Goal: Find specific page/section: Find specific page/section

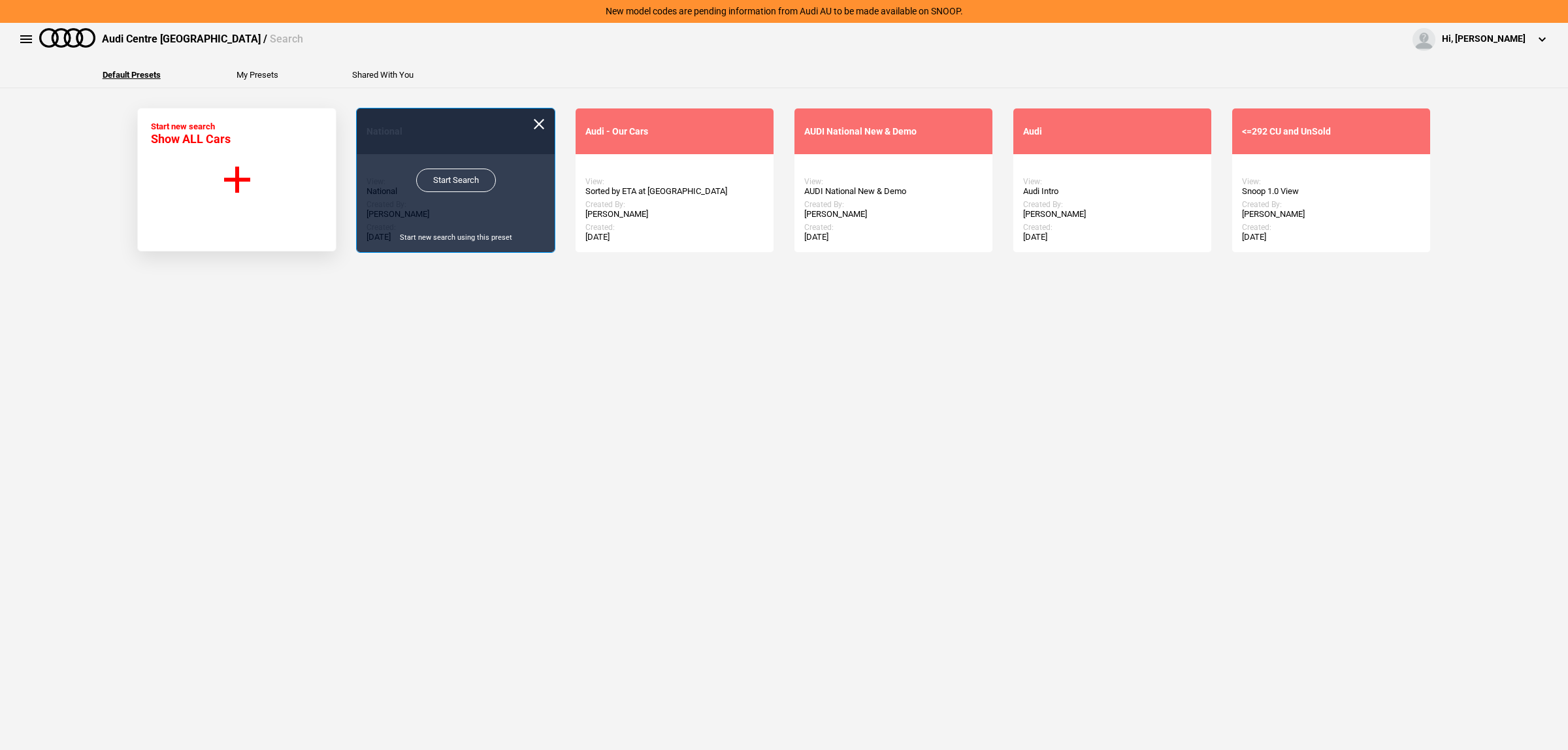
click at [420, 184] on link "Start Search" at bounding box center [455, 180] width 79 height 24
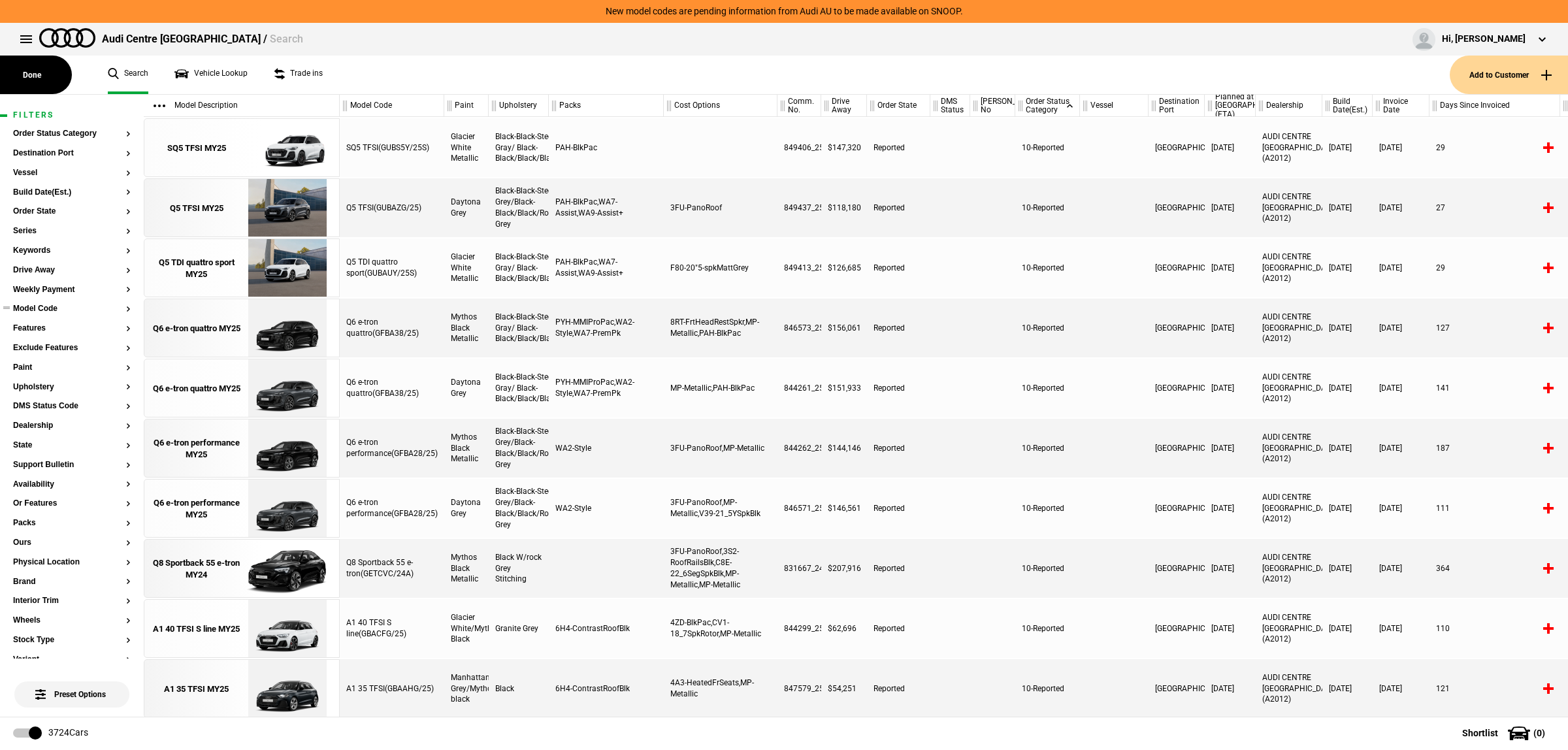
click at [46, 314] on section "Model Code" at bounding box center [72, 313] width 118 height 20
click at [46, 309] on button "Model Code" at bounding box center [72, 308] width 118 height 9
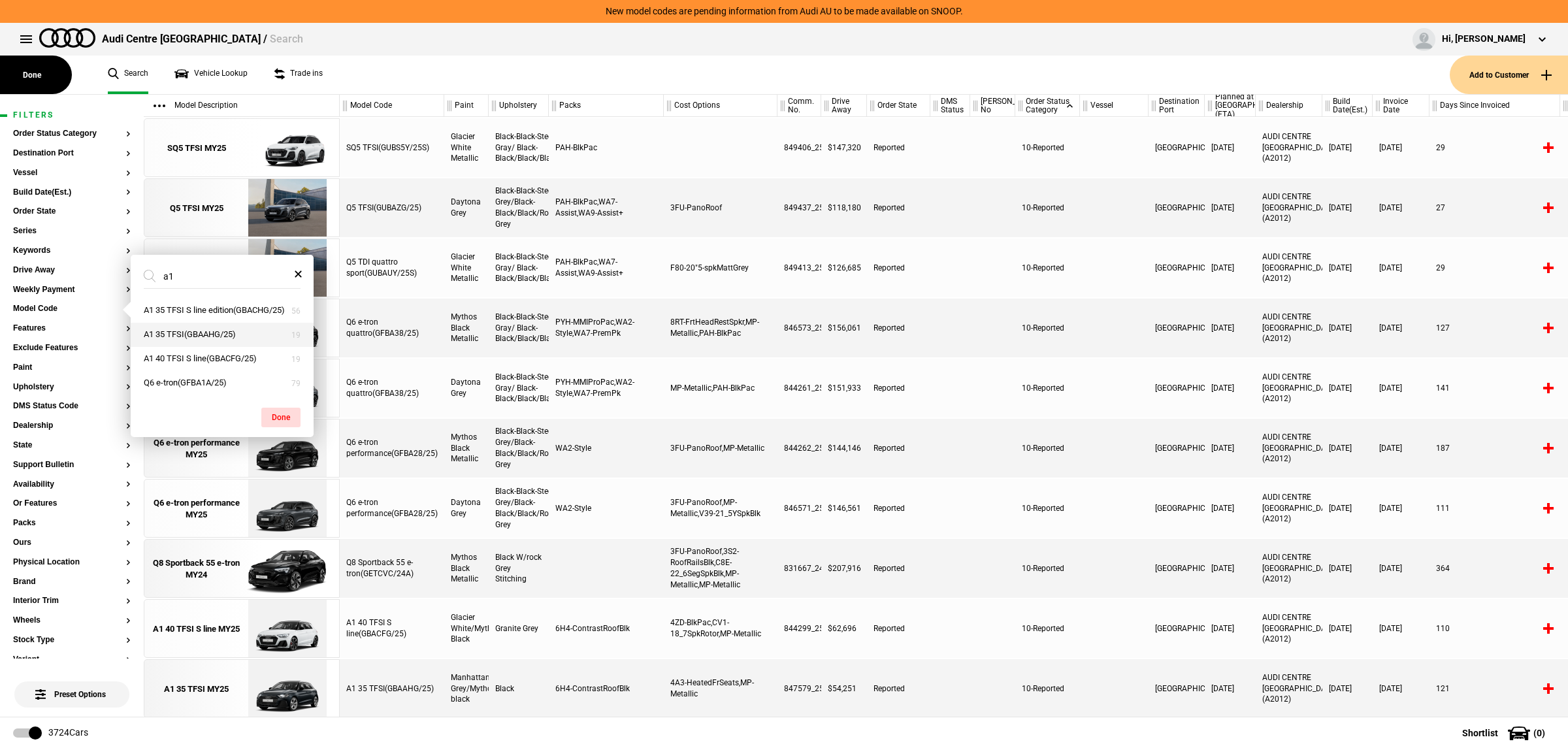
type input "a1"
click at [236, 347] on button "A1 35 TFSI(GBAAHG/25)" at bounding box center [222, 335] width 183 height 24
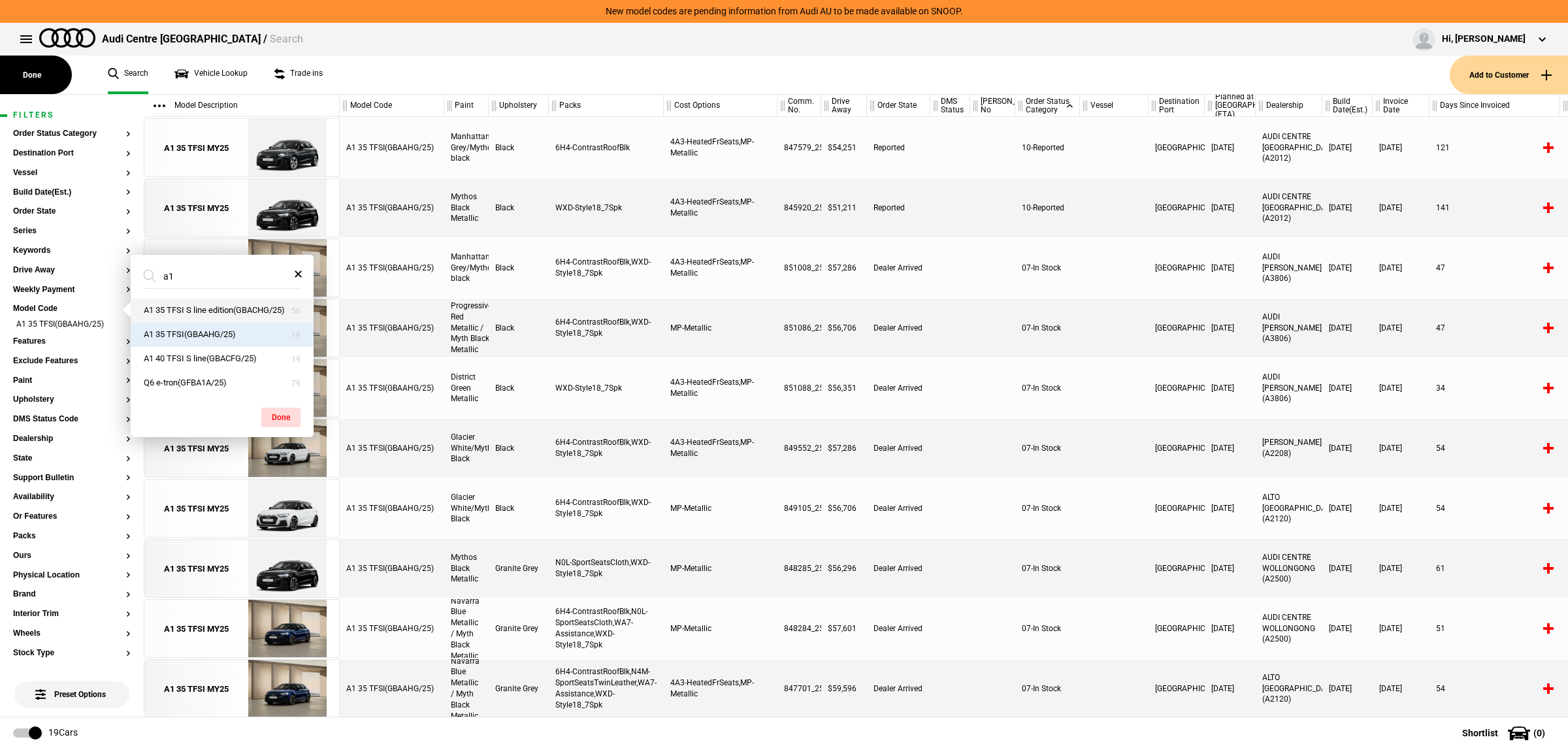
click at [224, 318] on button "A1 35 TFSI S line edition(GBACHG/25)" at bounding box center [222, 310] width 183 height 24
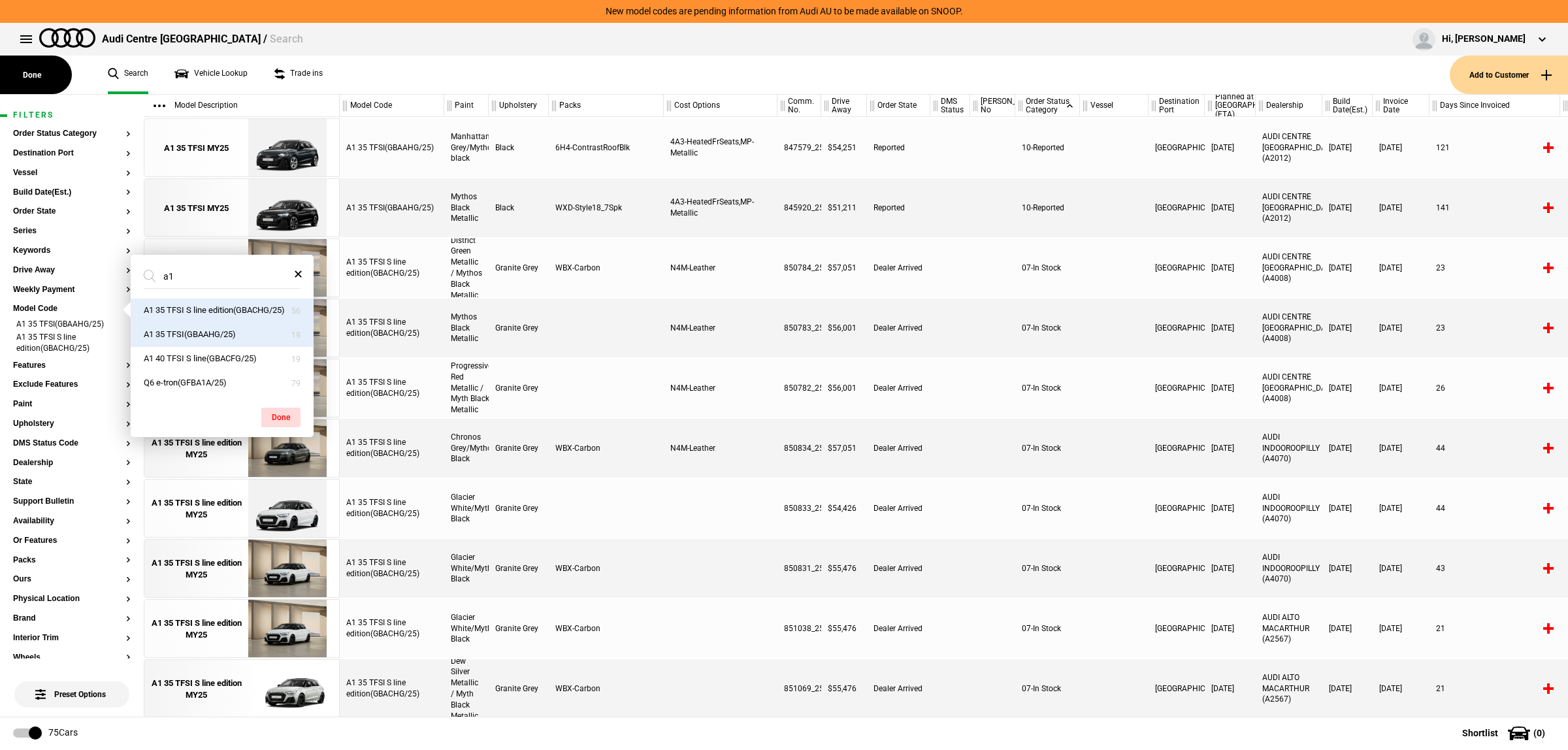
click at [1092, 278] on div at bounding box center [1114, 267] width 68 height 59
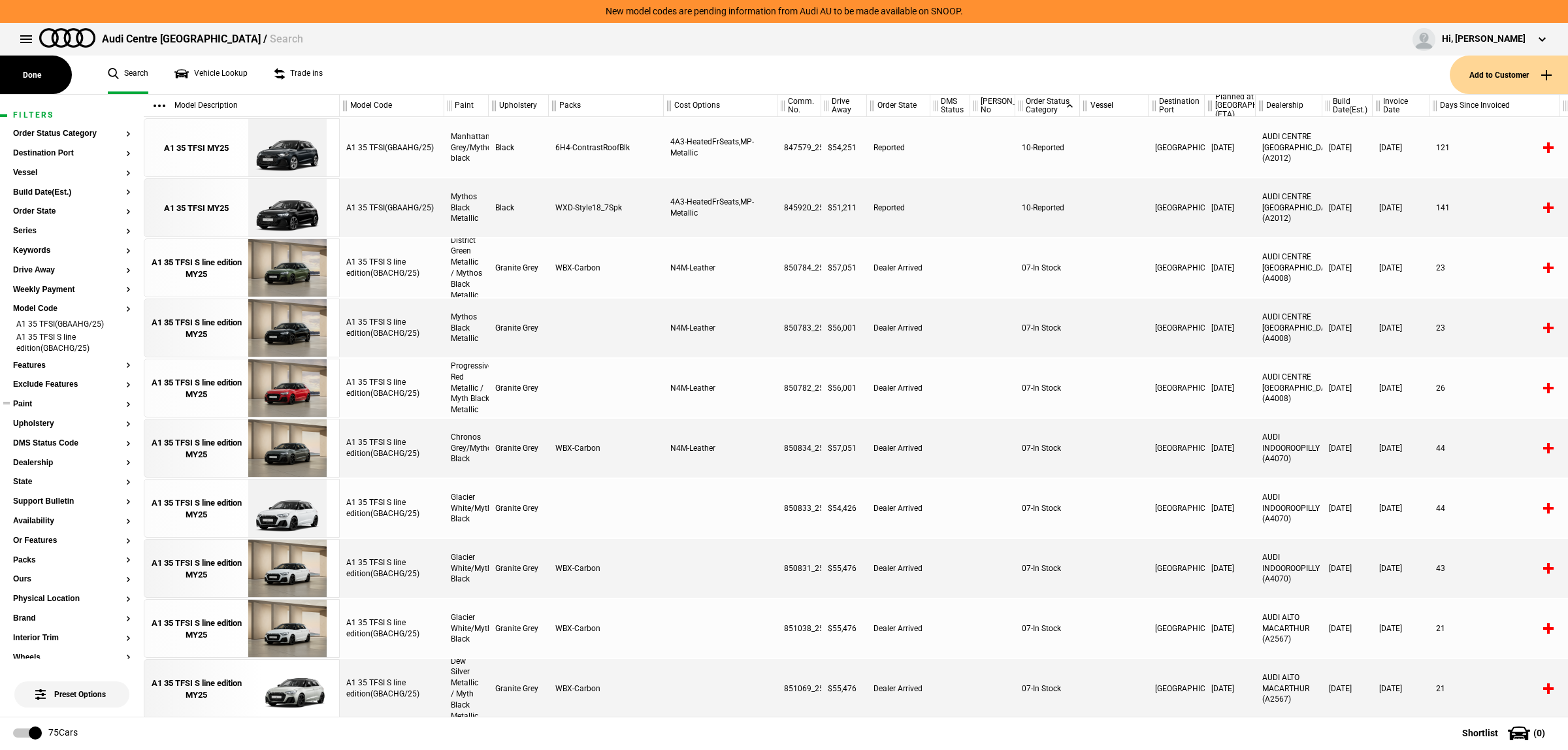
click at [20, 402] on button "Paint" at bounding box center [72, 404] width 118 height 9
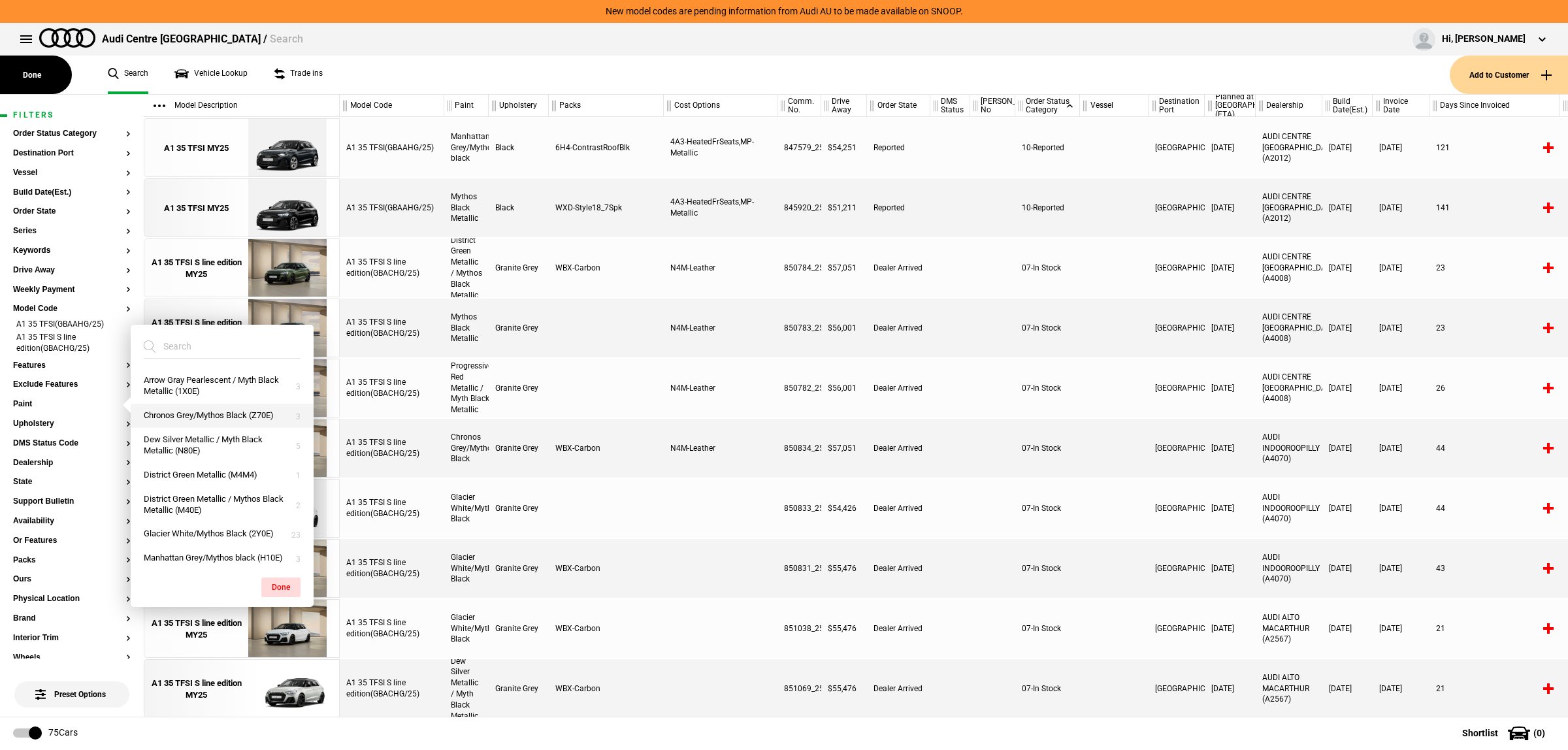
click at [240, 416] on button "Chronos Grey/Mythos Black (Z70E)" at bounding box center [222, 416] width 183 height 24
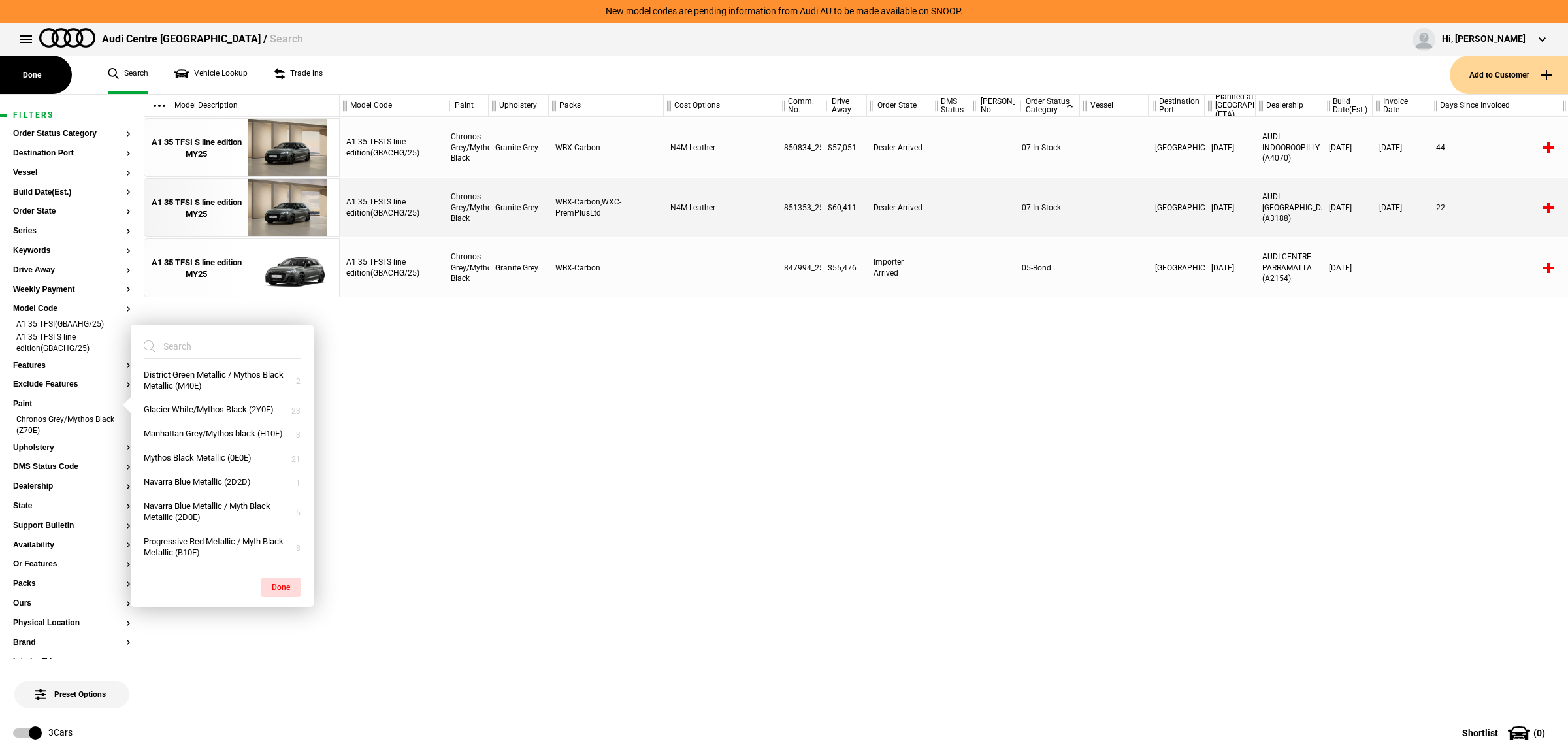
scroll to position [156, 0]
click at [249, 481] on button "Navarra Blue Metallic (2D2D)" at bounding box center [222, 482] width 183 height 24
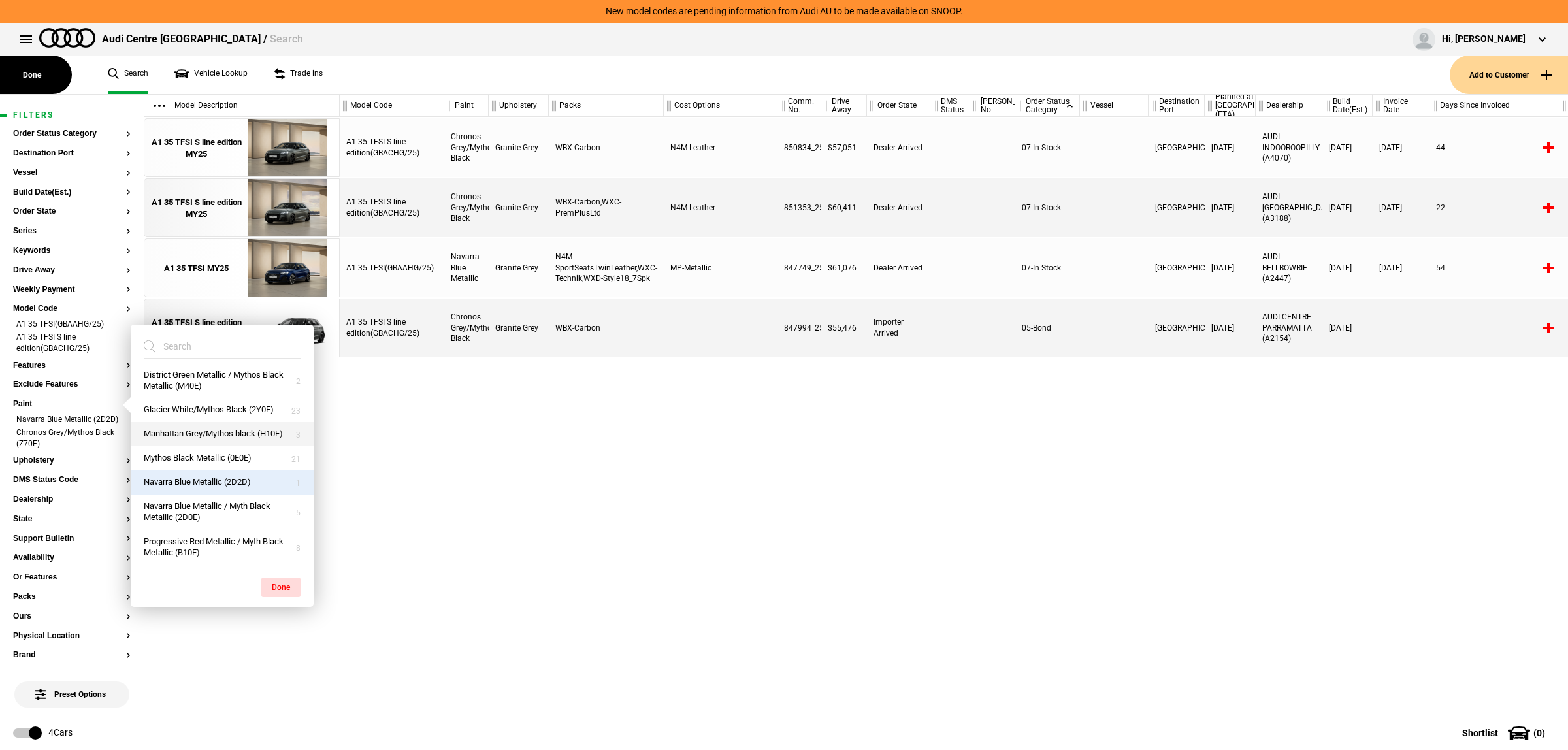
click at [261, 425] on button "Manhattan Grey/Mythos black (H10E)" at bounding box center [222, 434] width 183 height 24
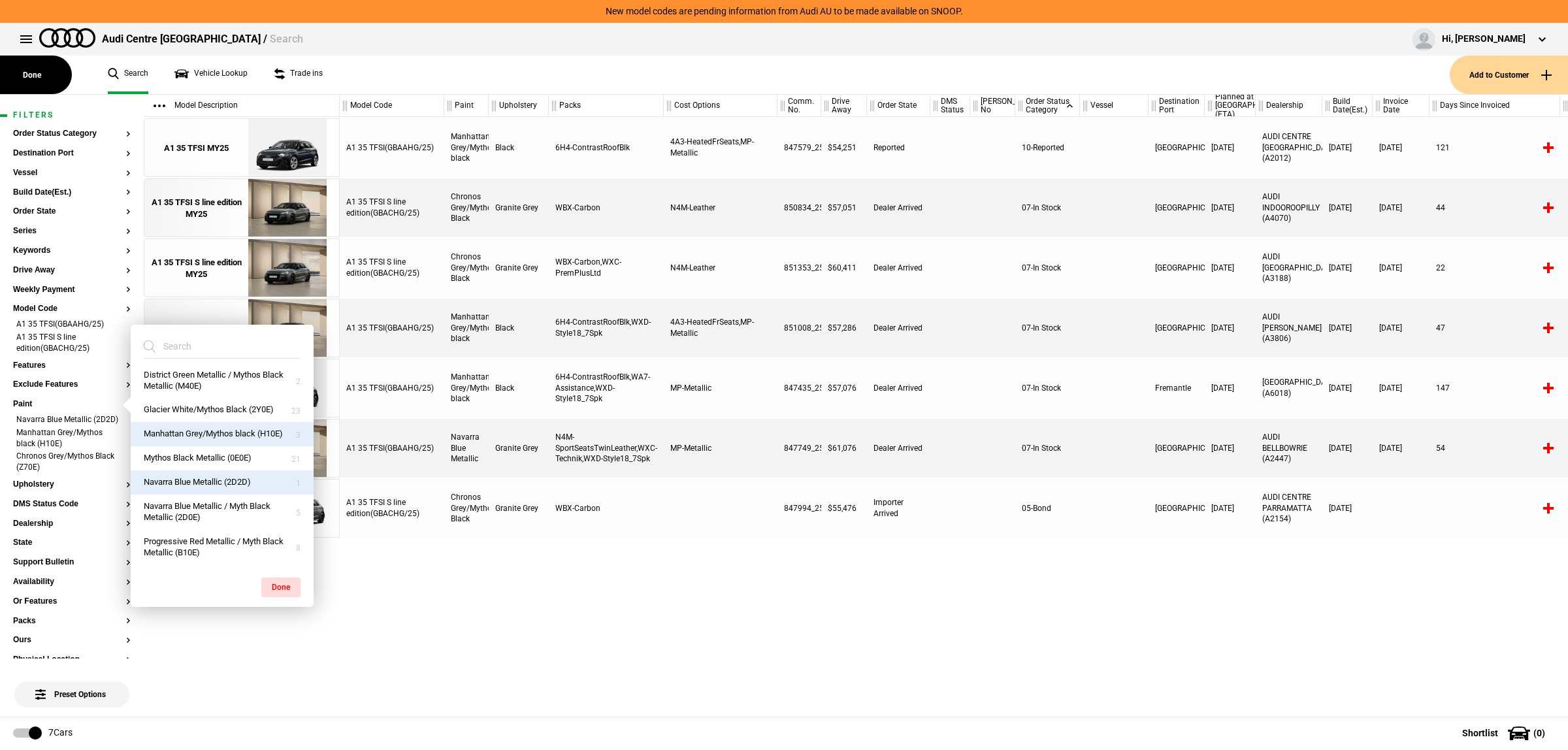
click at [870, 571] on div "A1 35 TFSI(GBAAHG/25) Manhattan Grey/Mythos black Black 6H4-ContrastRoofBlk 4A3…" at bounding box center [954, 417] width 1228 height 600
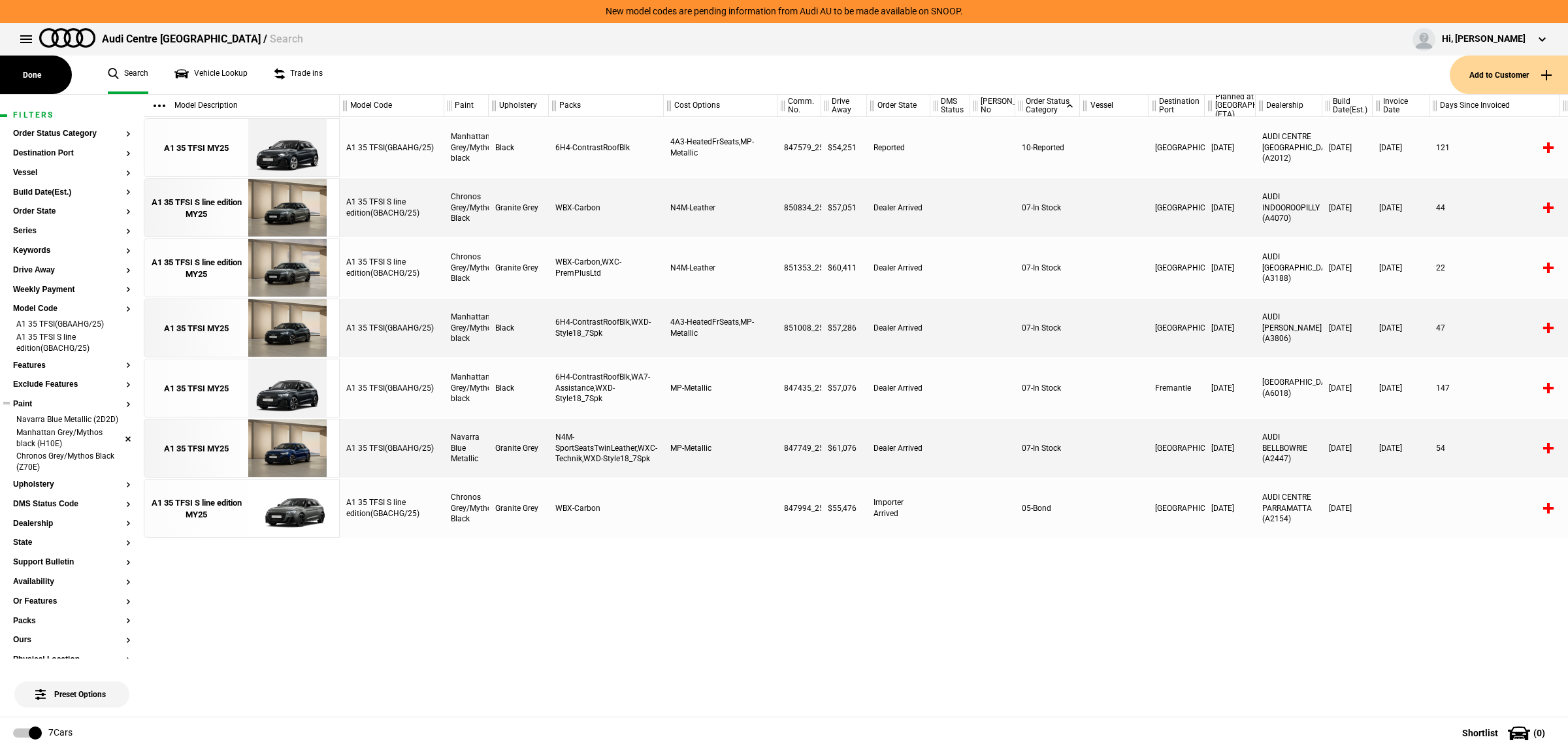
click at [115, 448] on li "Manhattan Grey/Mythos black (H10E)" at bounding box center [72, 439] width 118 height 24
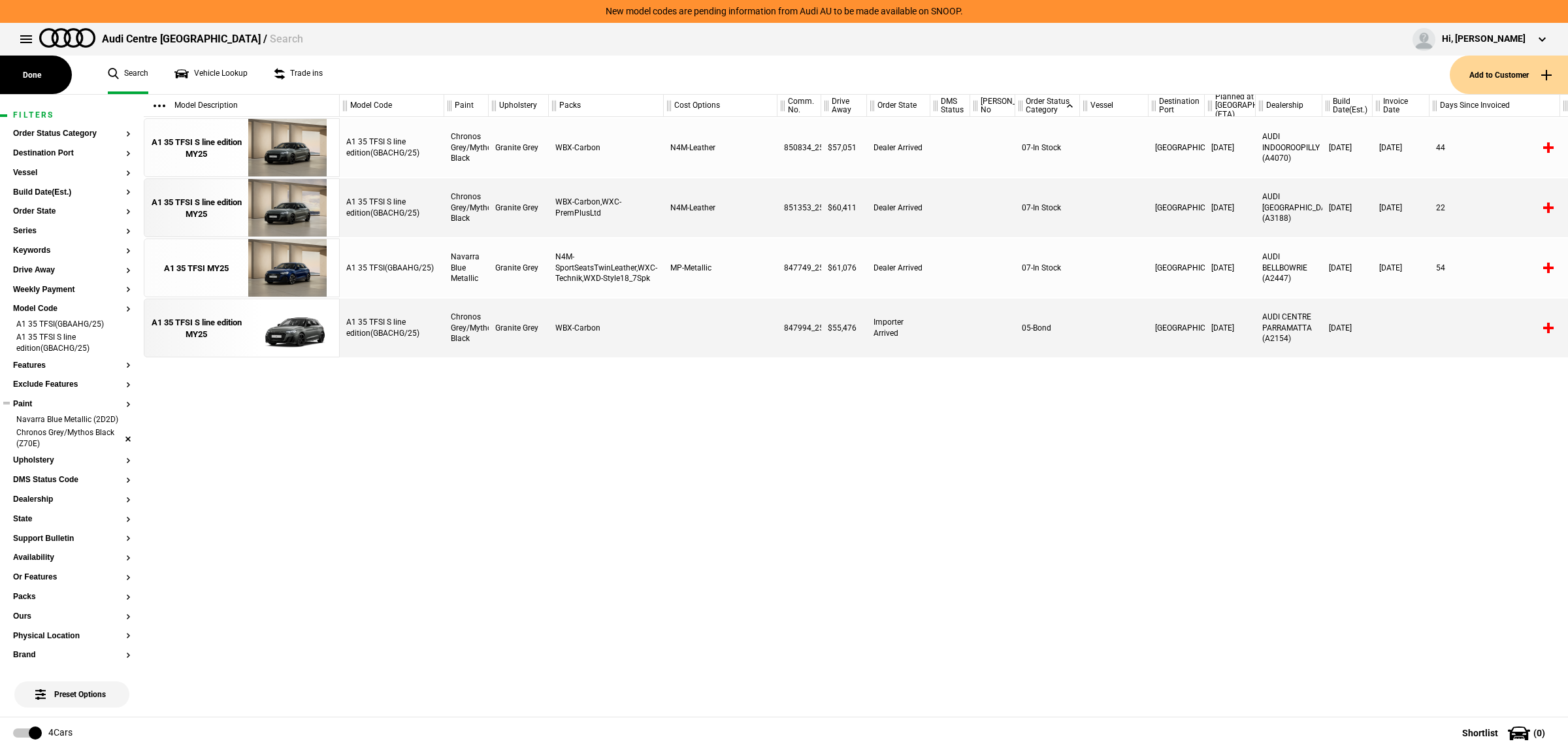
click at [113, 448] on li "Chronos Grey/Mythos Black (Z70E)" at bounding box center [72, 439] width 118 height 24
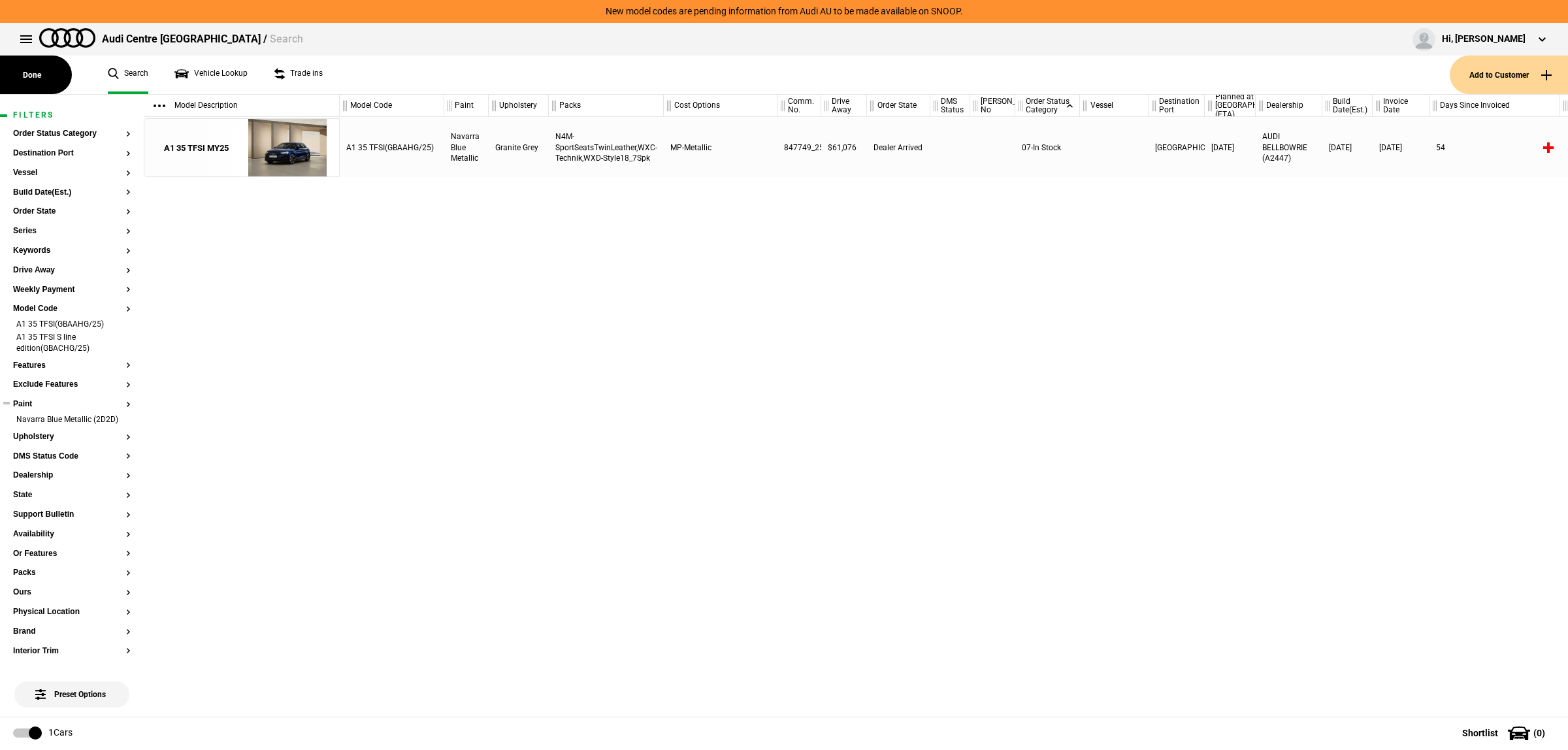
click at [679, 249] on div "A1 35 TFSI(GBAAHG/25) Navarra Blue Metallic Granite Grey N4M-SportSeatsTwinLeat…" at bounding box center [954, 417] width 1228 height 600
click at [115, 423] on li "Navarra Blue Metallic (2D2D)" at bounding box center [72, 420] width 118 height 13
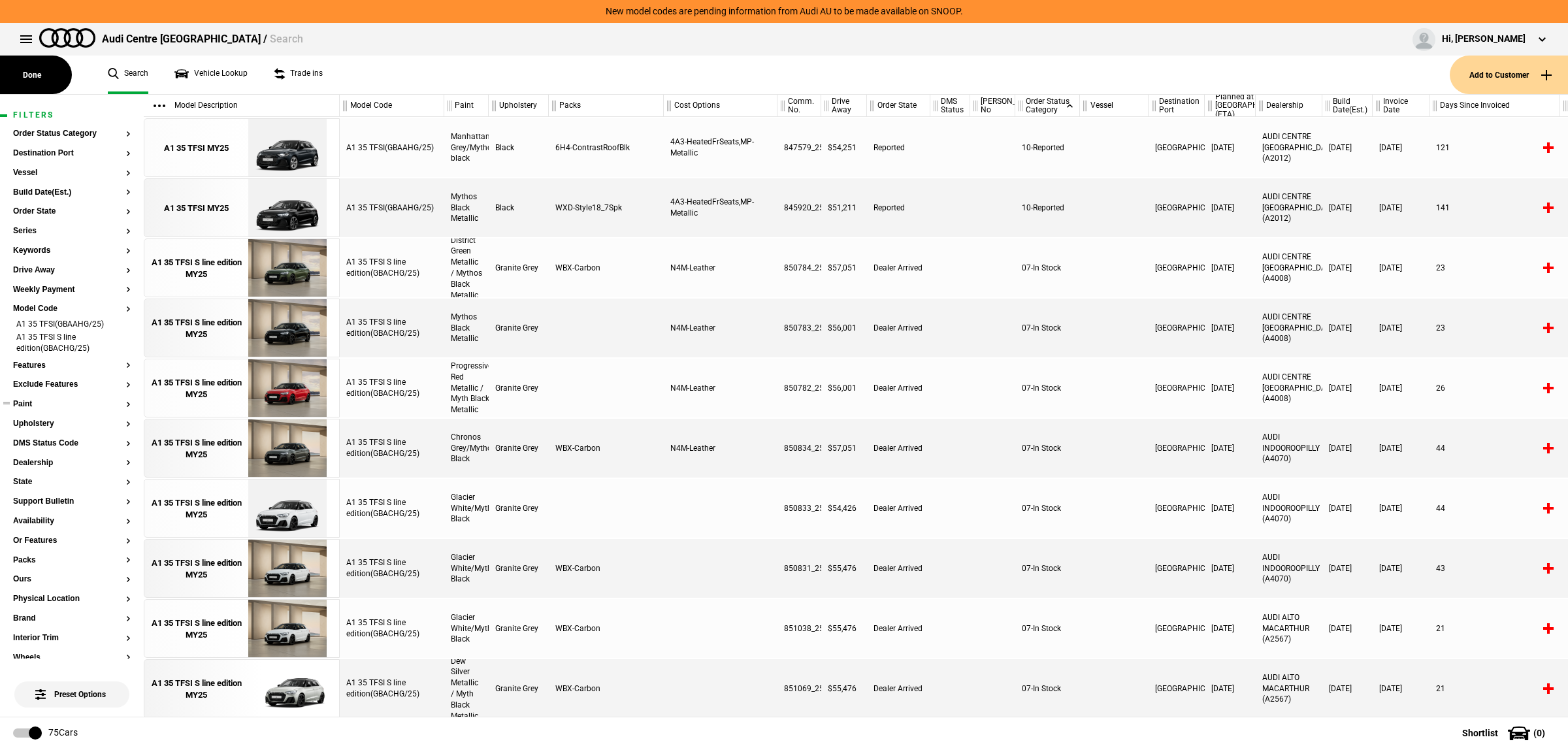
click at [50, 404] on button "Paint" at bounding box center [72, 404] width 118 height 9
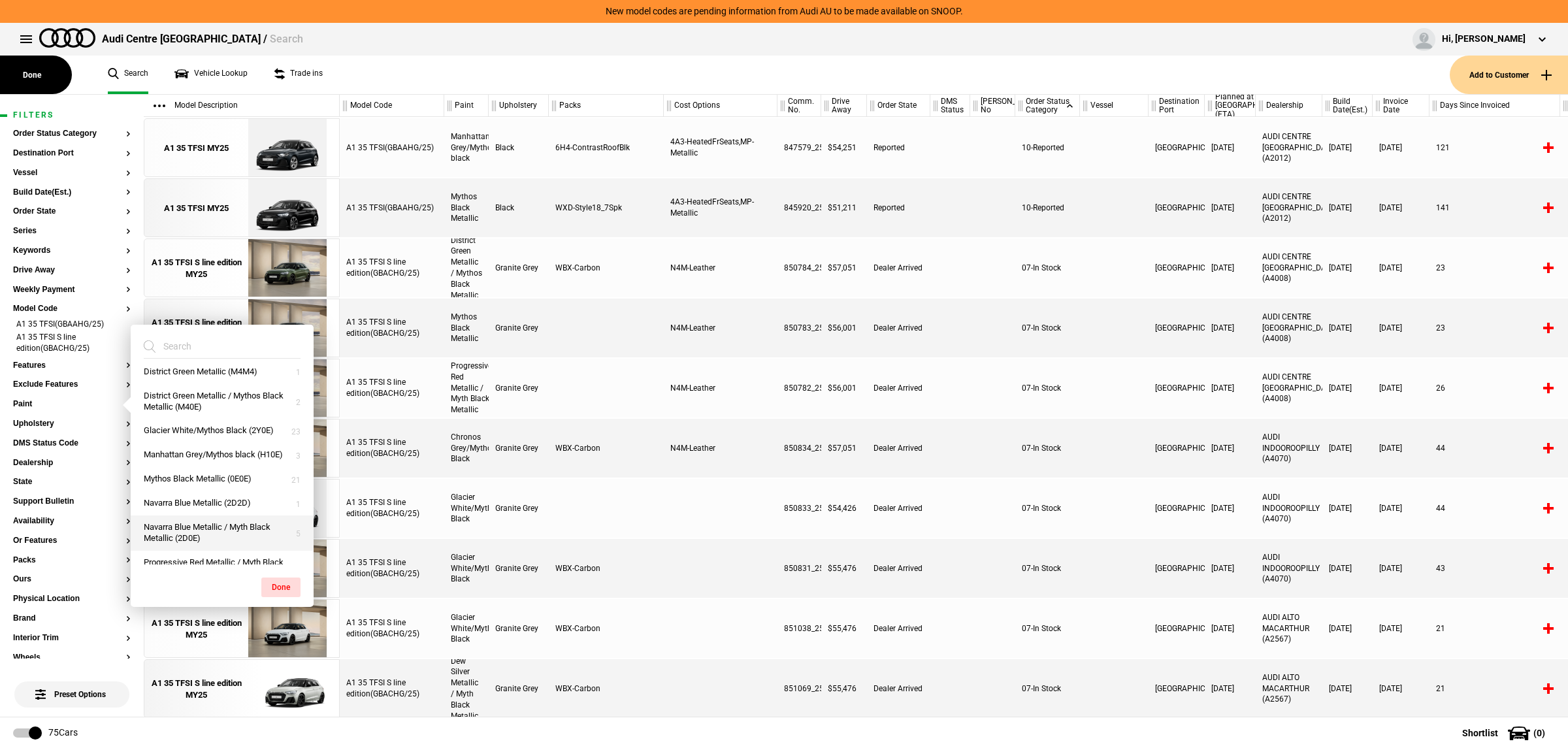
scroll to position [75, 0]
click at [215, 495] on button "Manhattan Grey/Mythos black (H10E)" at bounding box center [222, 483] width 183 height 24
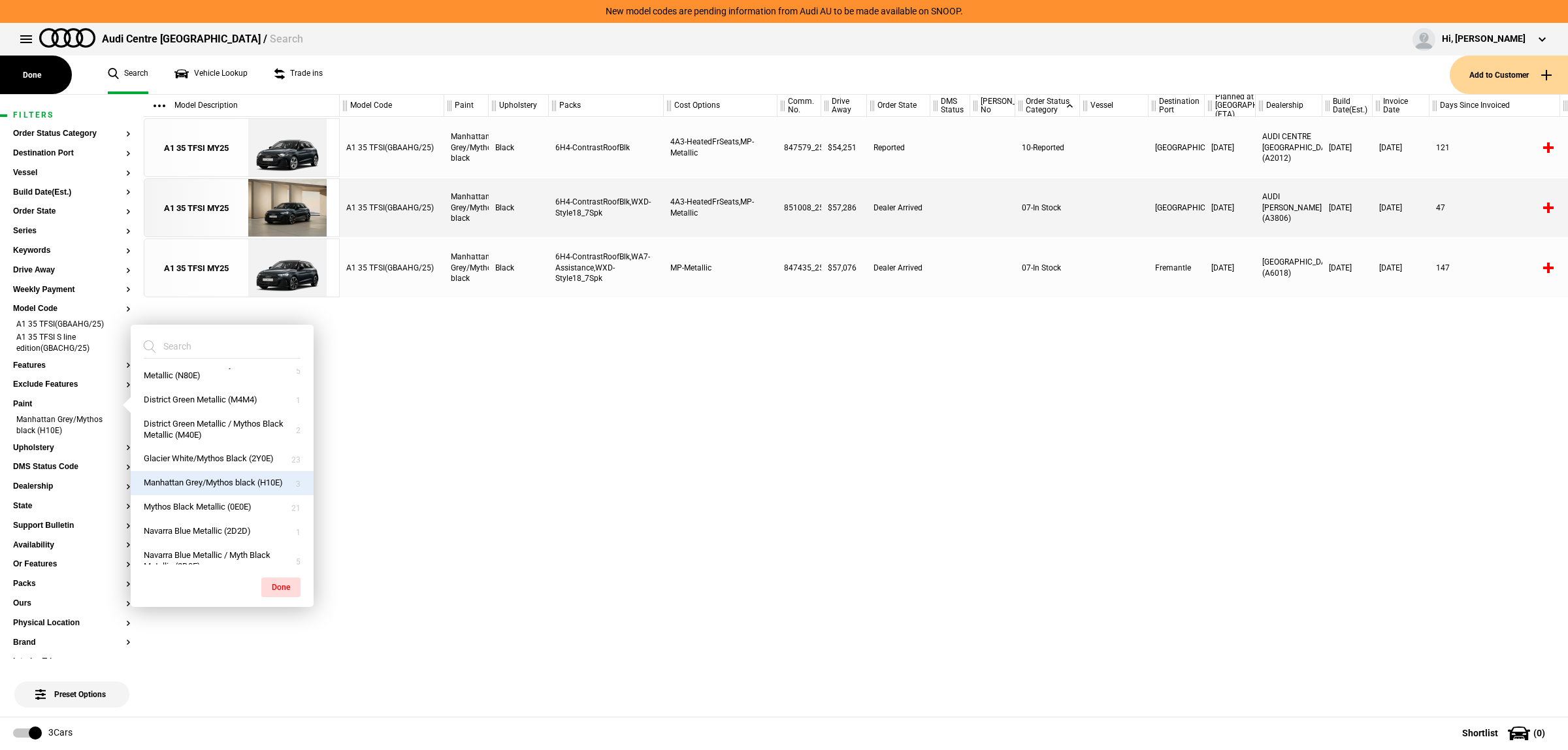
click at [676, 513] on div "A1 35 TFSI(GBAAHG/25) Manhattan Grey/Mythos black Black 6H4-ContrastRoofBlk 4A3…" at bounding box center [954, 417] width 1228 height 600
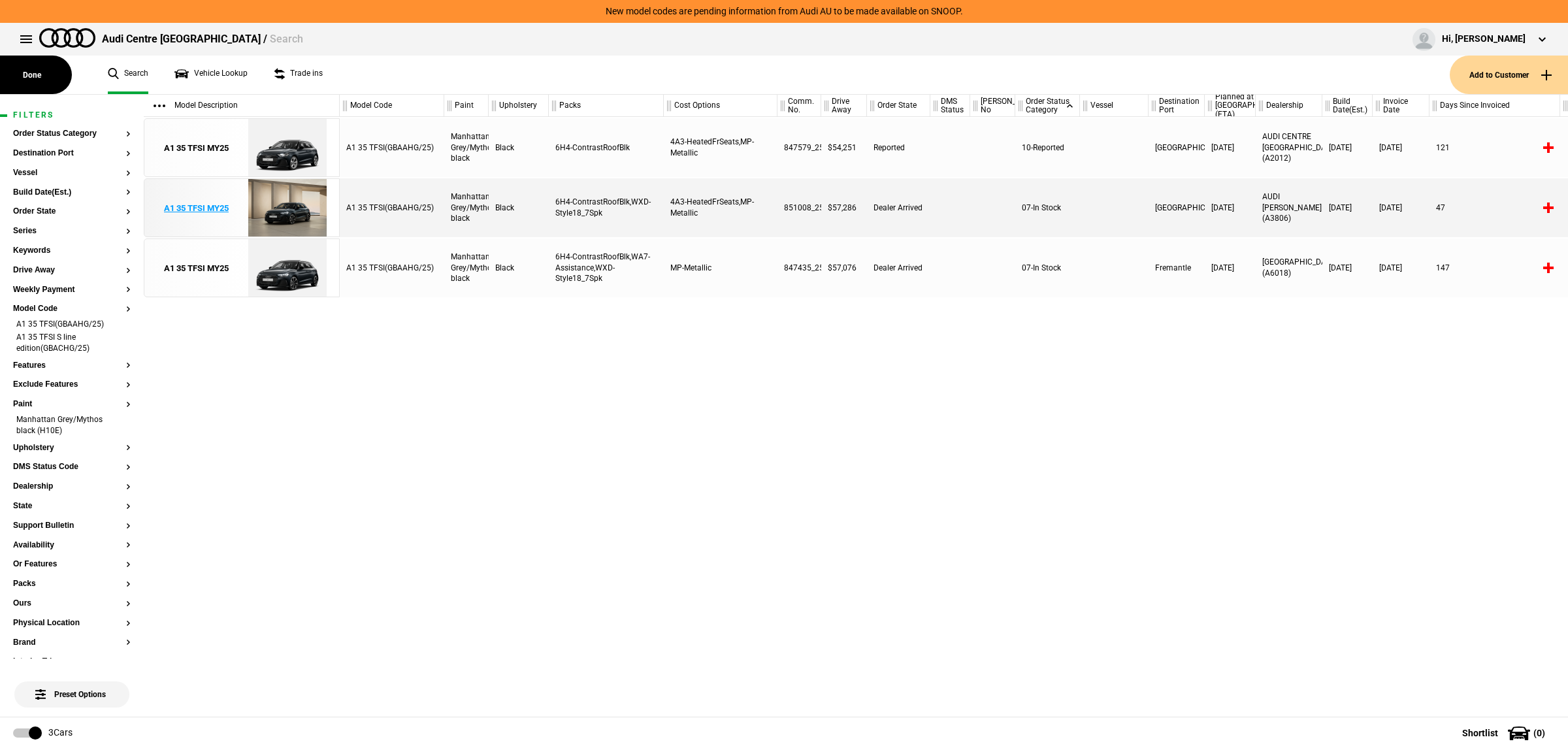
click at [252, 214] on img at bounding box center [287, 208] width 91 height 59
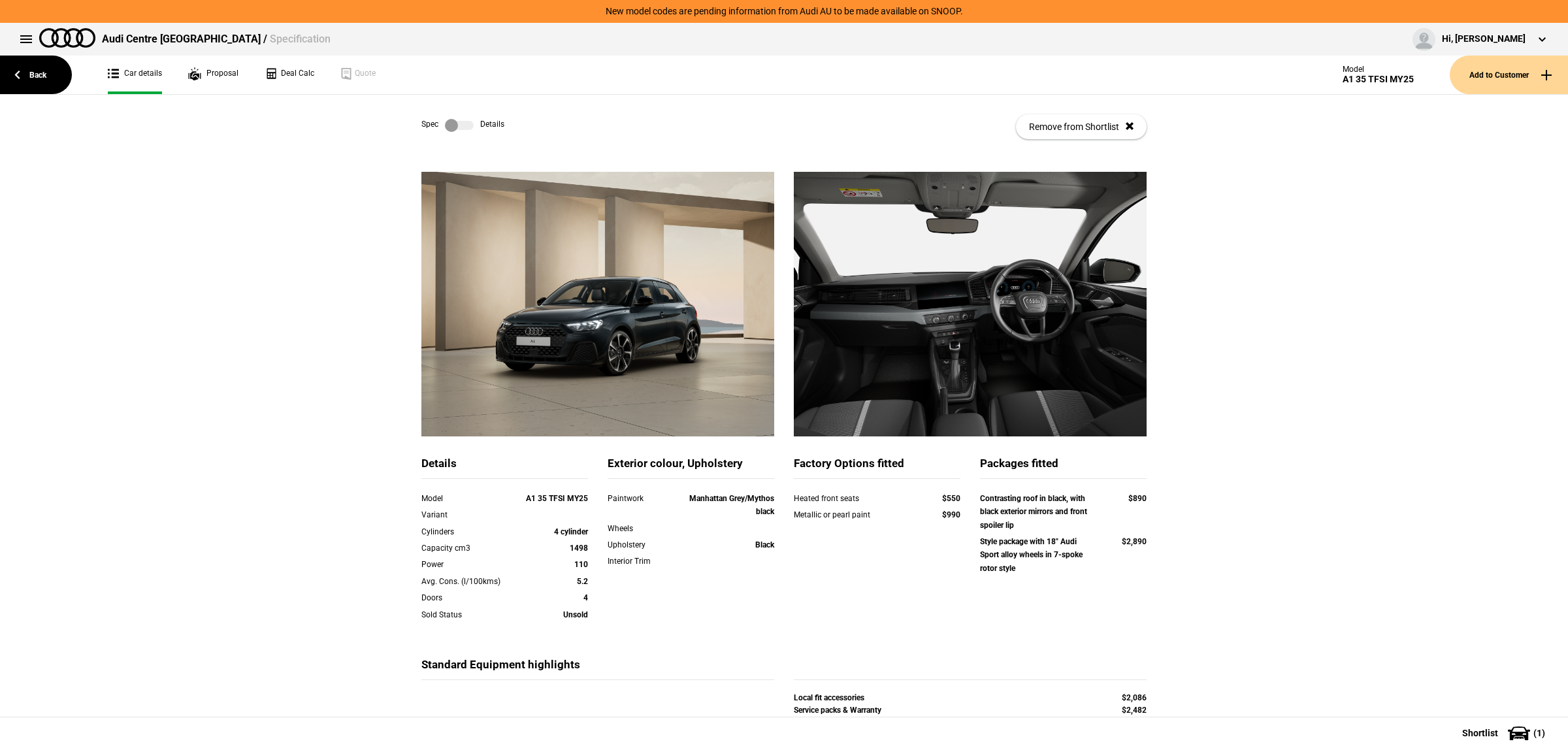
click at [452, 128] on label at bounding box center [460, 125] width 29 height 13
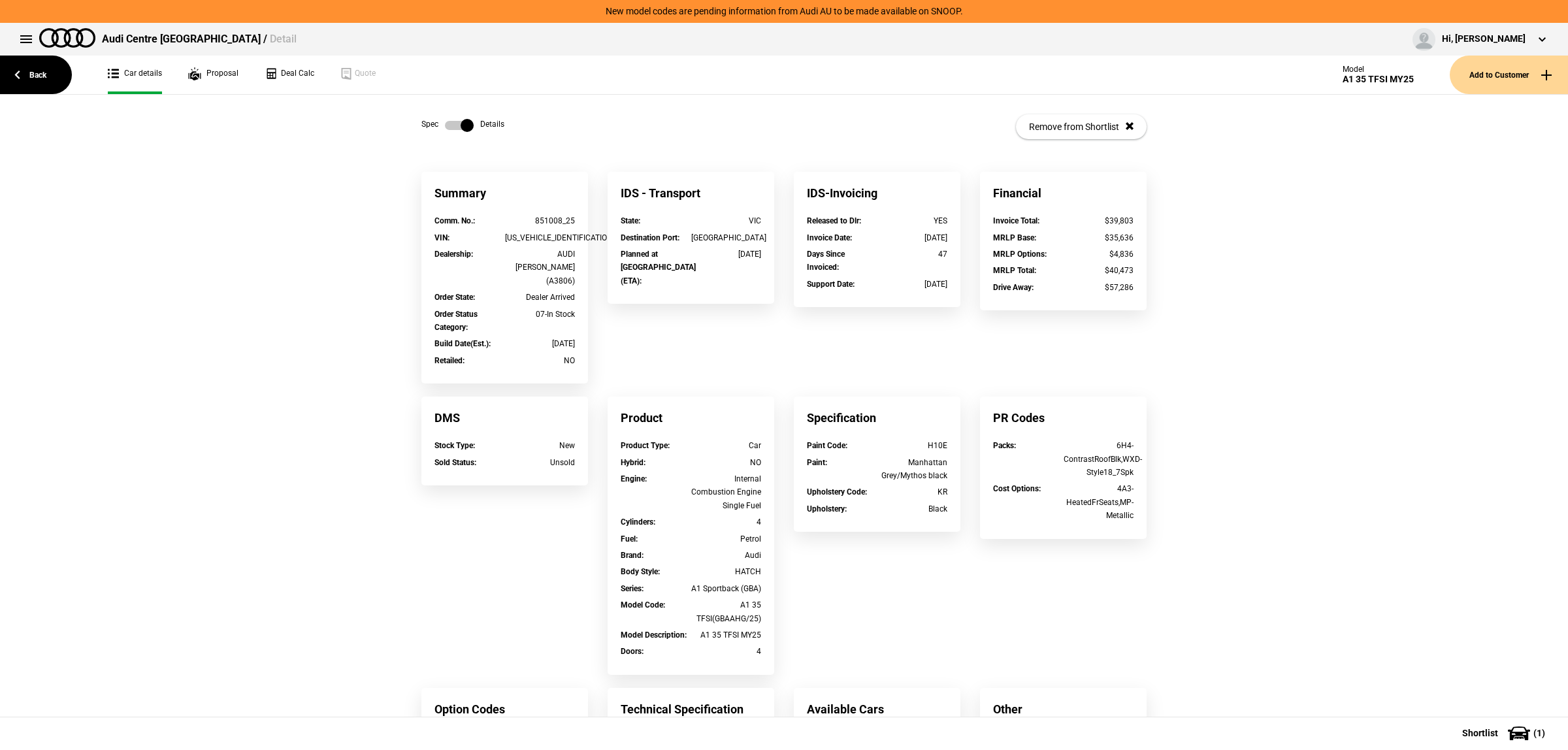
click at [452, 128] on label at bounding box center [460, 125] width 29 height 13
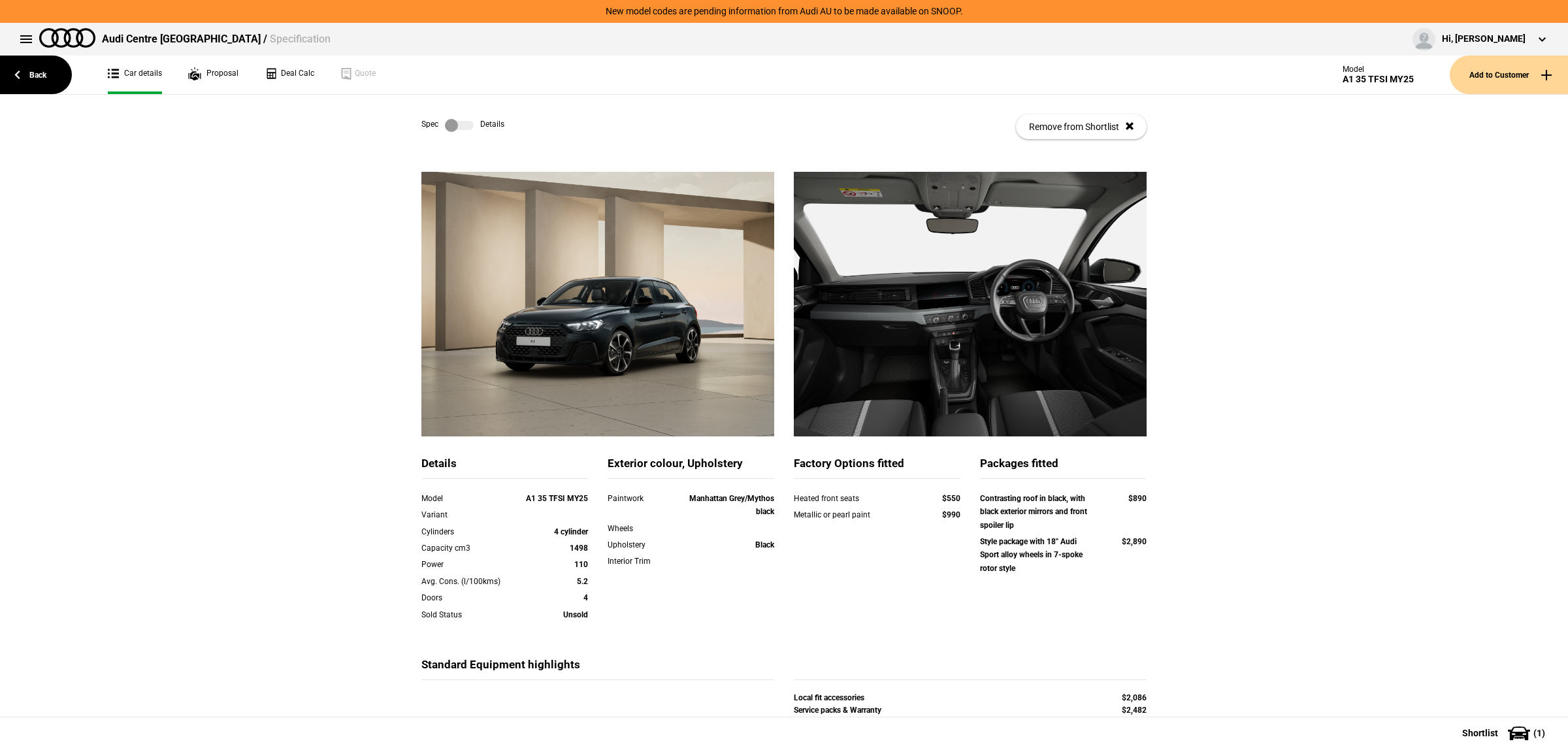
click at [455, 125] on label at bounding box center [460, 125] width 29 height 13
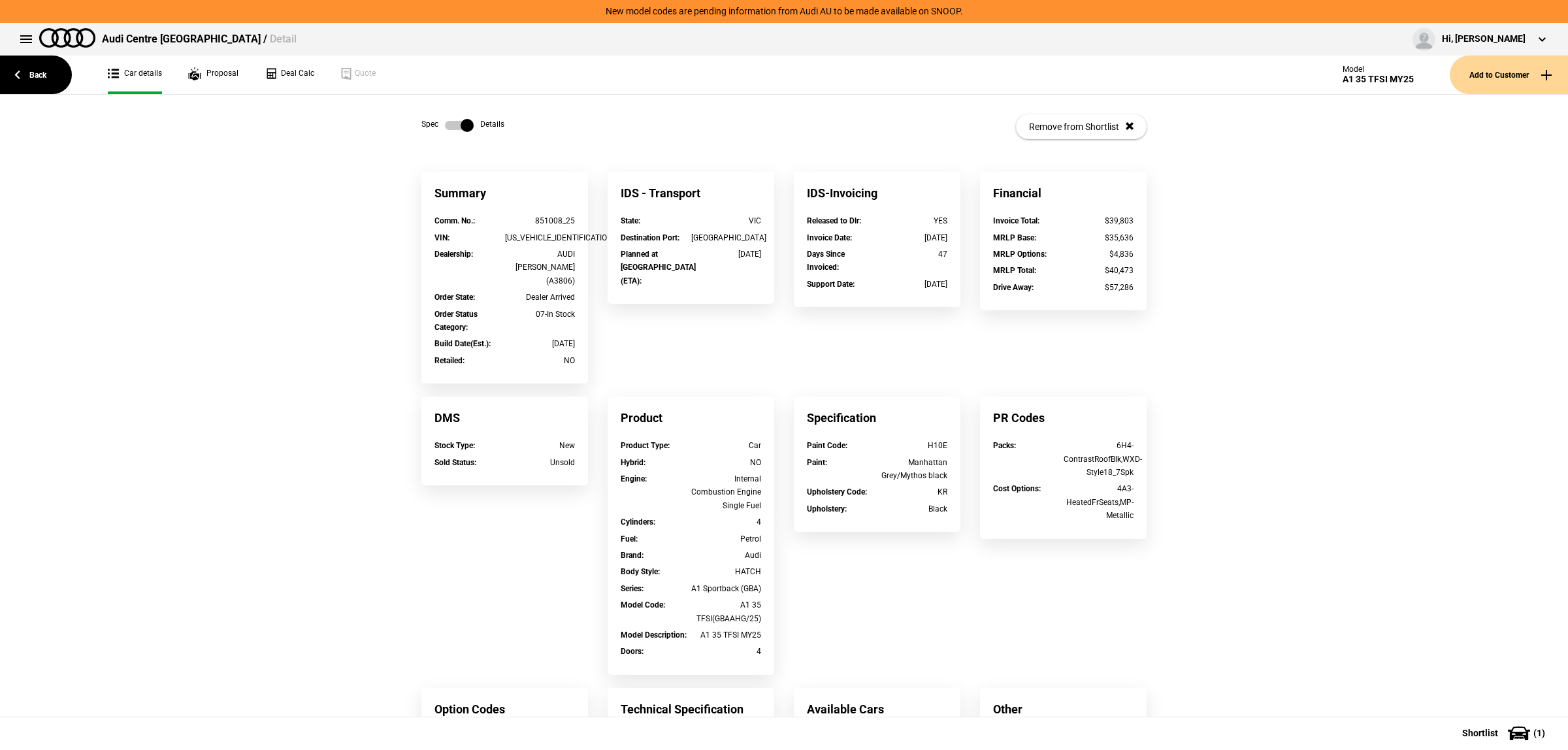
click at [455, 125] on label at bounding box center [460, 125] width 29 height 13
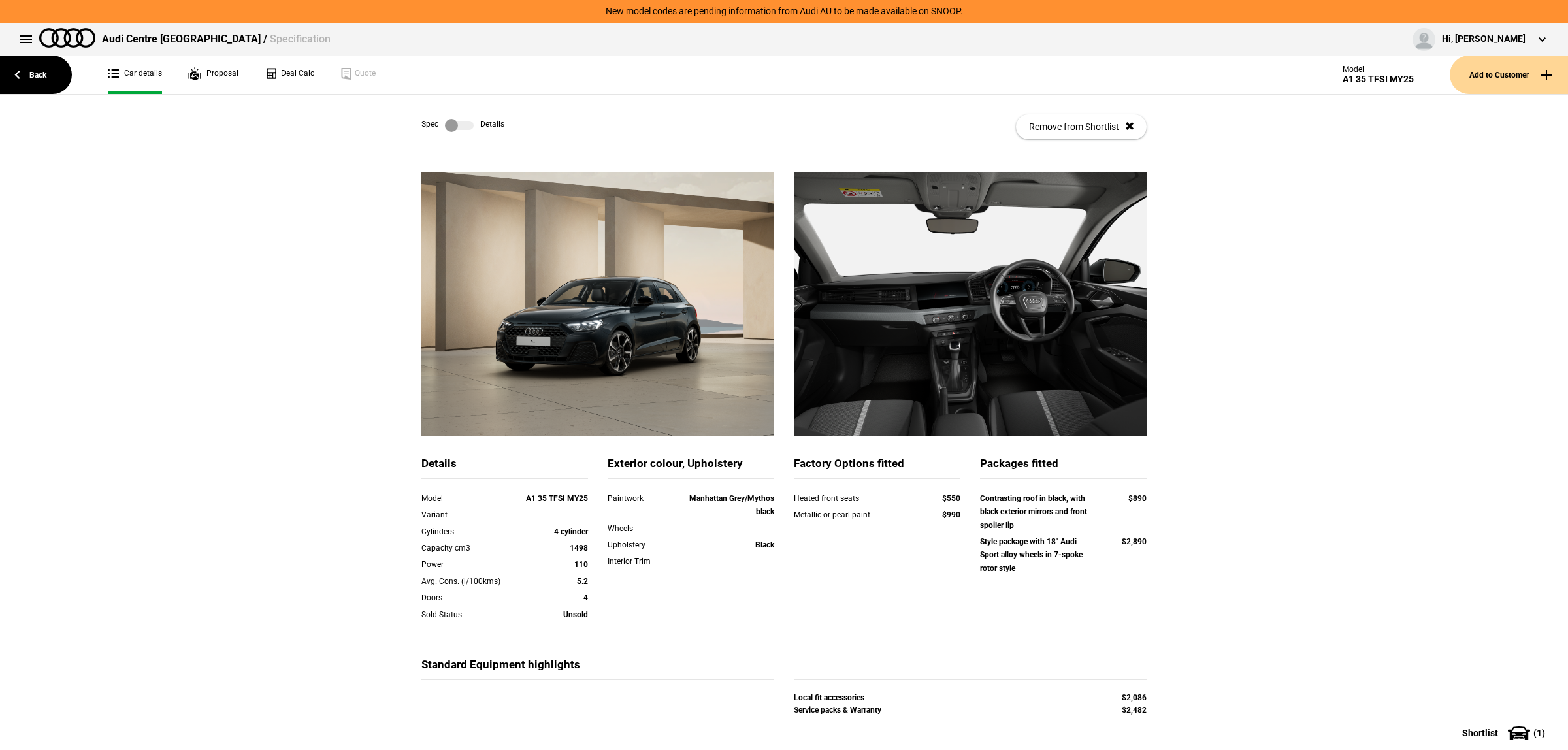
click at [455, 125] on label at bounding box center [460, 125] width 29 height 13
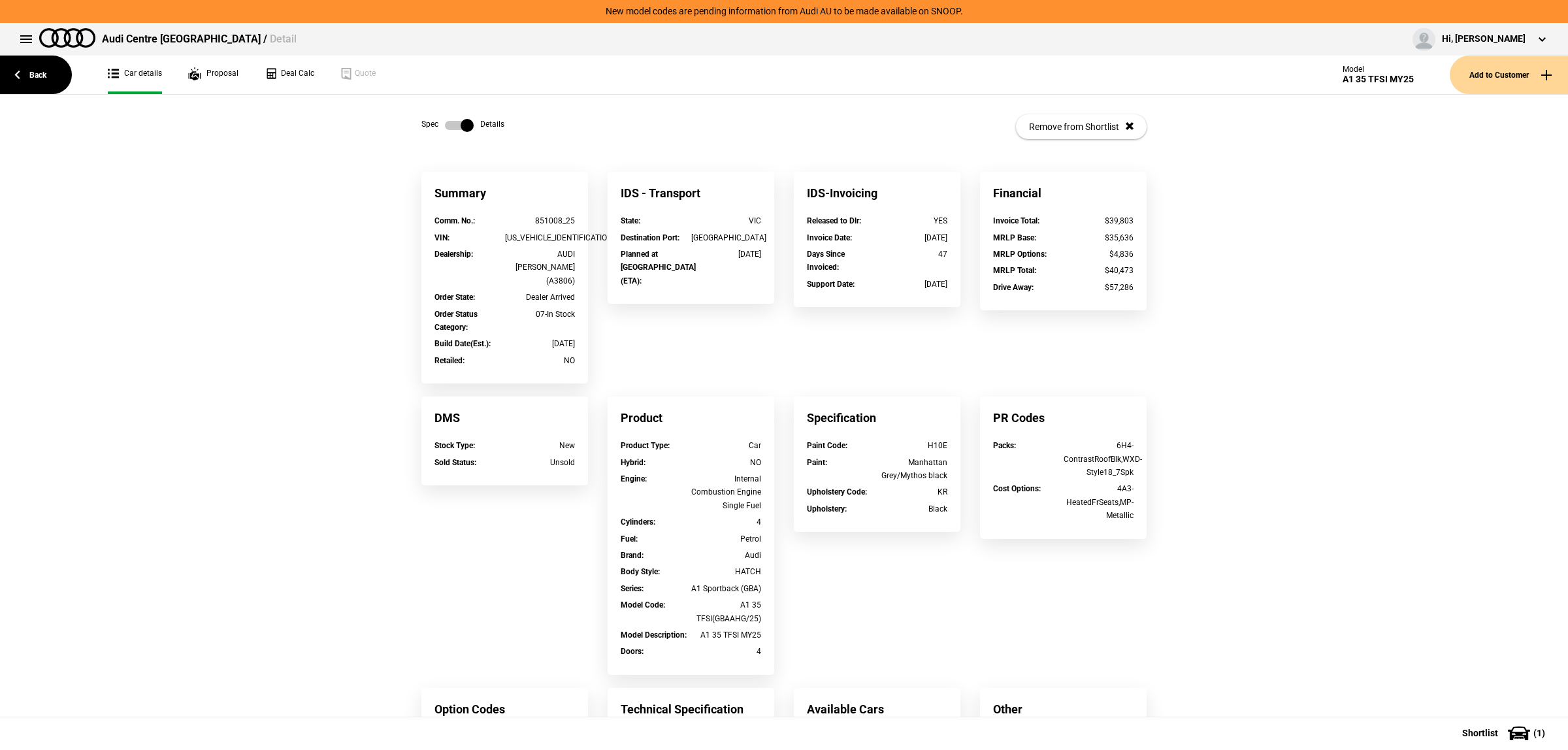
click at [455, 125] on label at bounding box center [460, 125] width 29 height 13
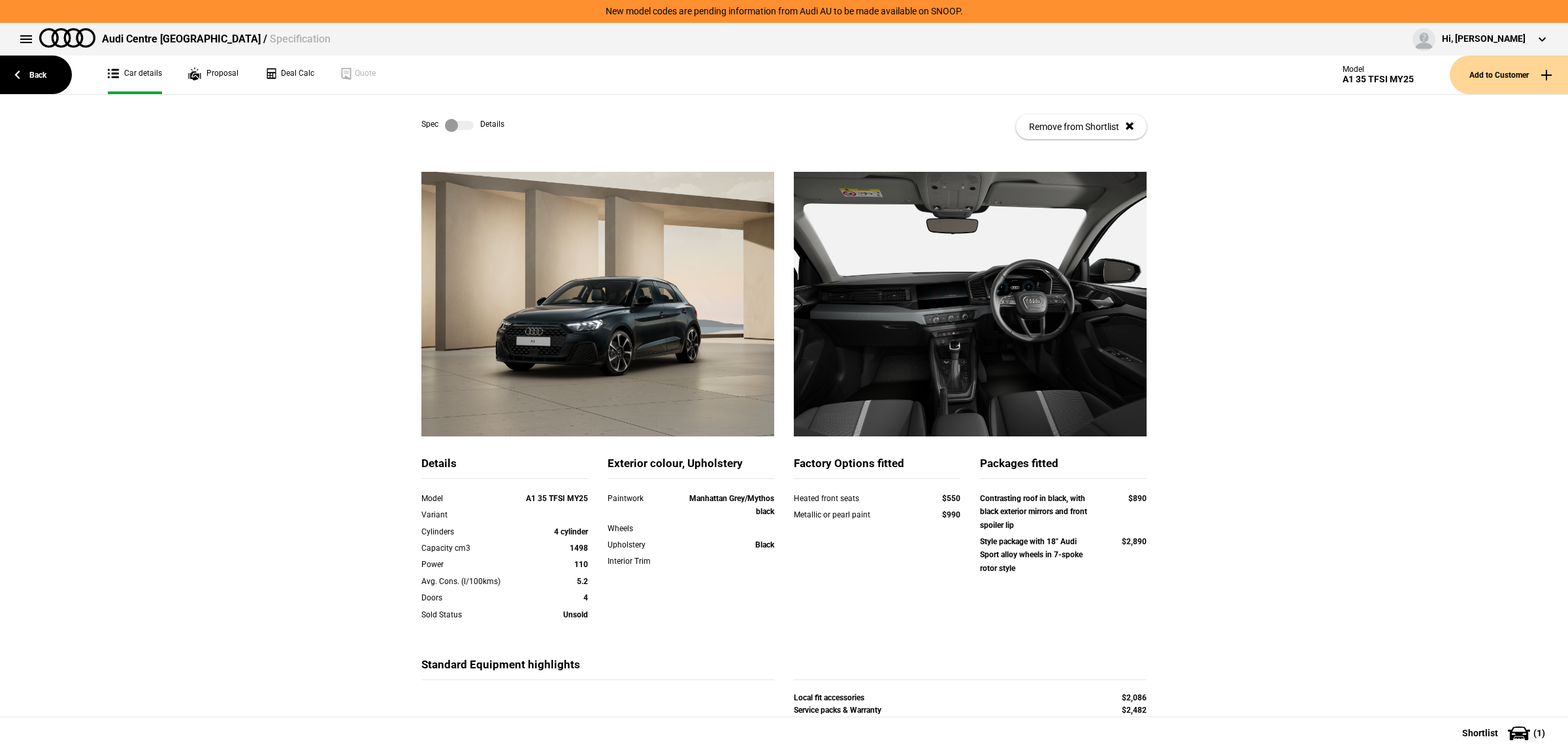
click at [455, 125] on label at bounding box center [460, 125] width 29 height 13
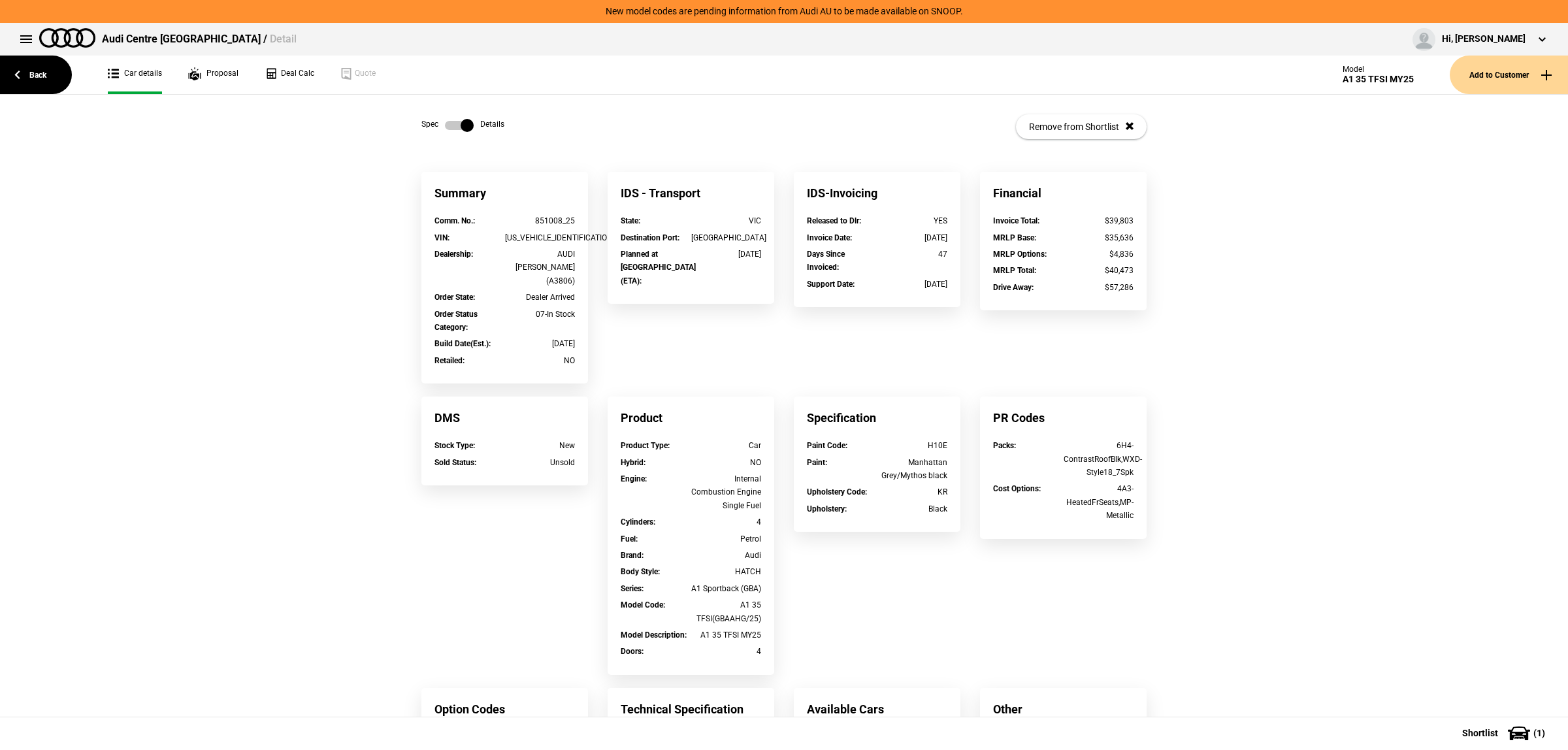
click at [455, 125] on label at bounding box center [460, 125] width 29 height 13
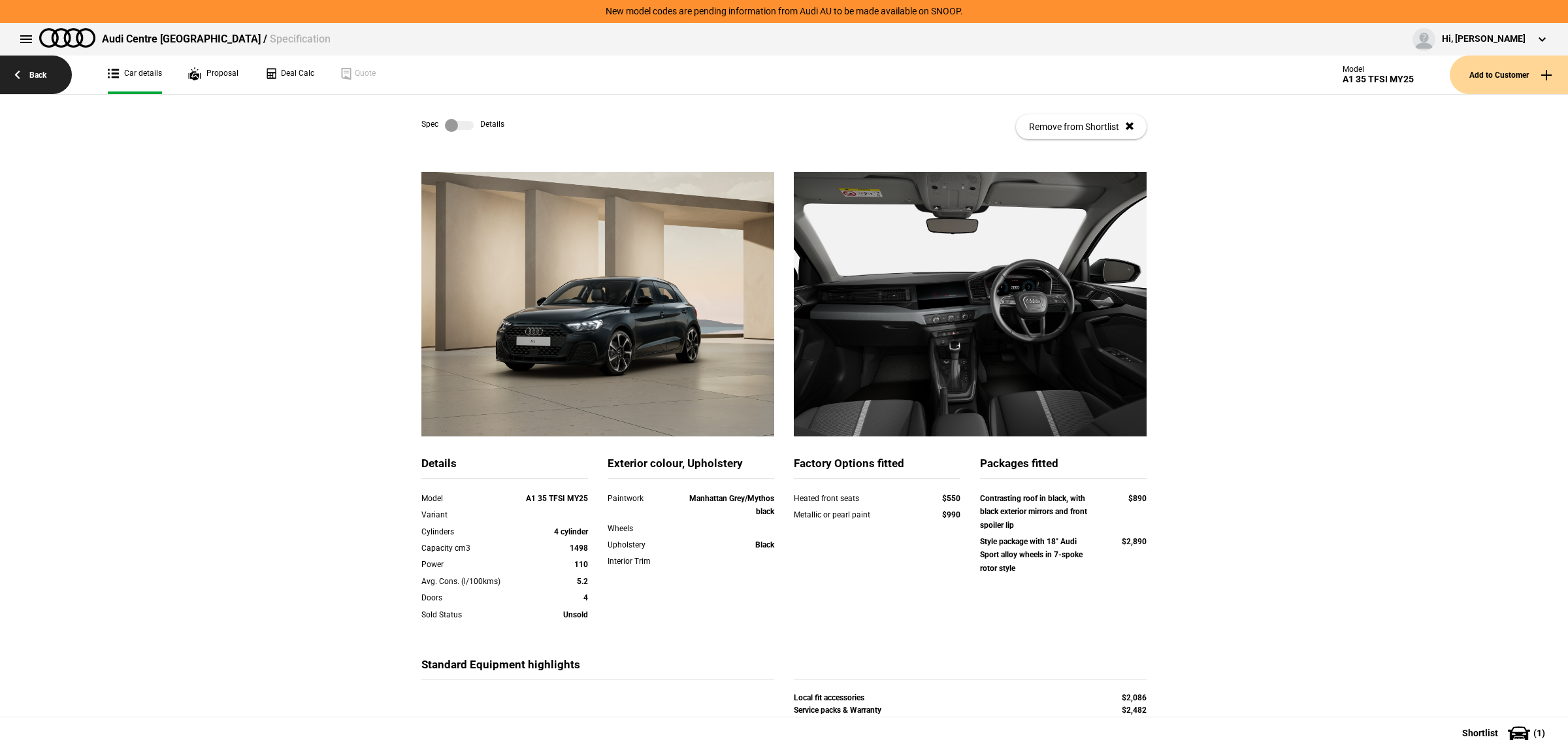
click at [31, 82] on link "Back" at bounding box center [36, 74] width 72 height 38
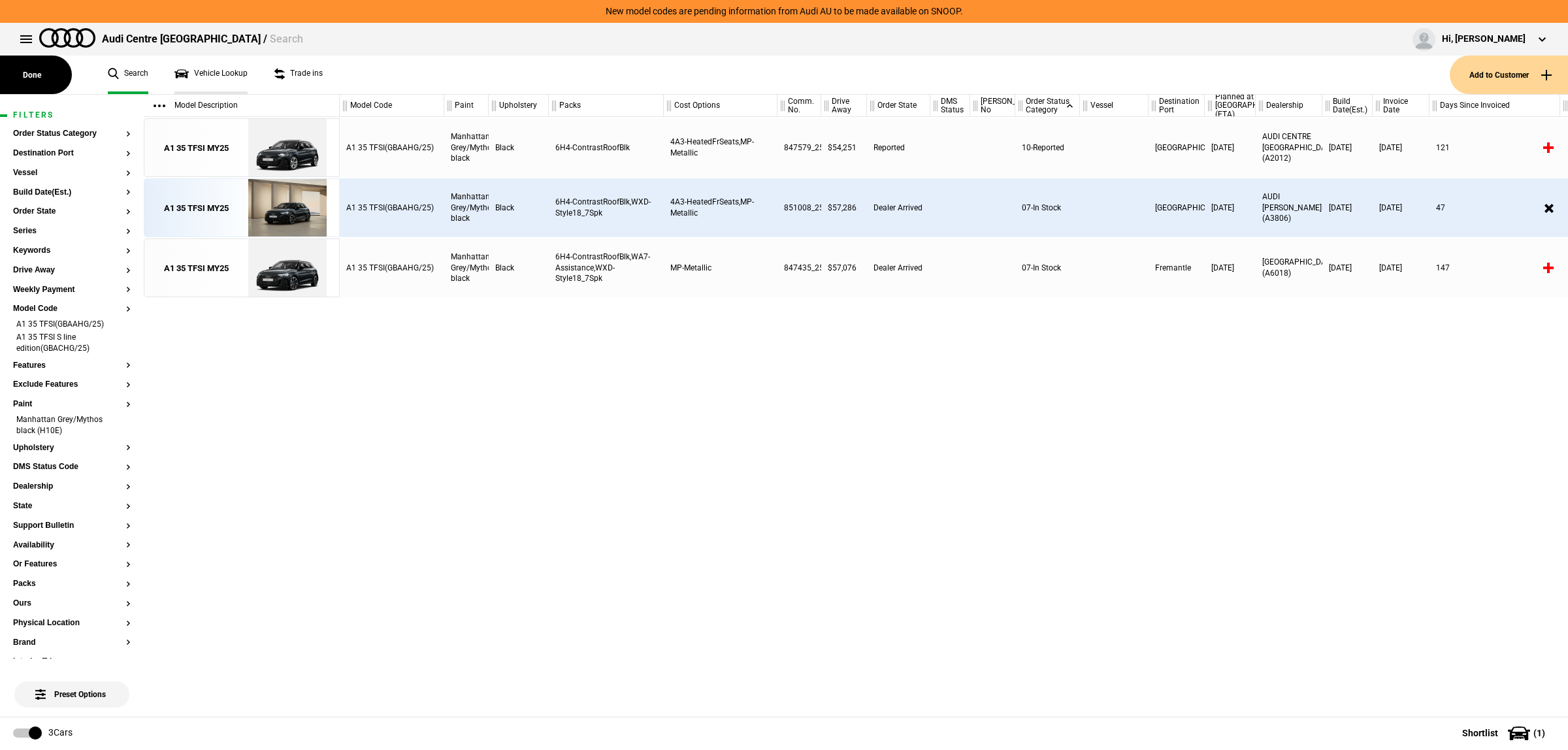
click at [204, 75] on link "Vehicle Lookup" at bounding box center [211, 74] width 73 height 38
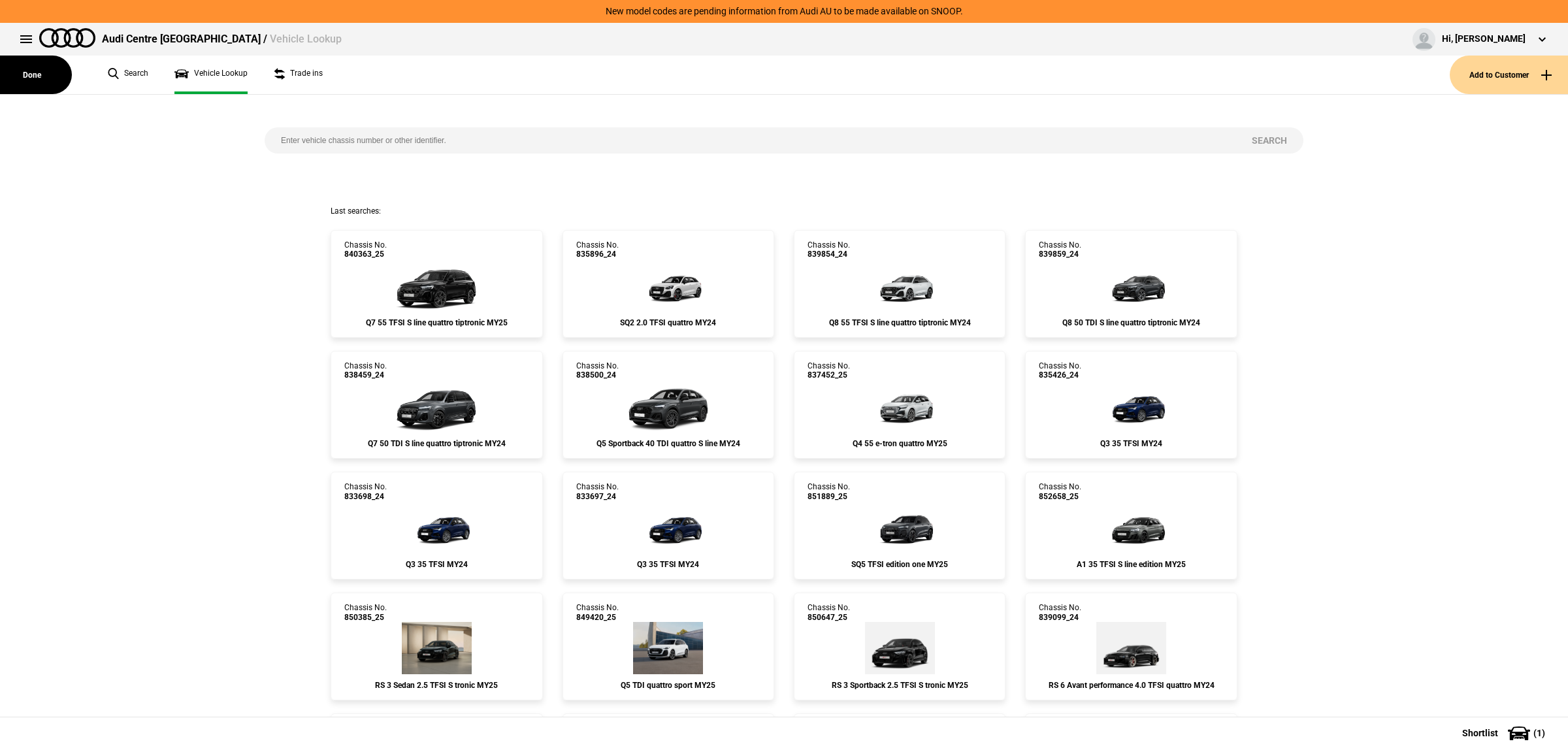
click at [321, 132] on input "search" at bounding box center [750, 140] width 971 height 26
paste input "DDC81G"
click at [357, 131] on input "DDC81G" at bounding box center [750, 140] width 971 height 26
paste input "852658"
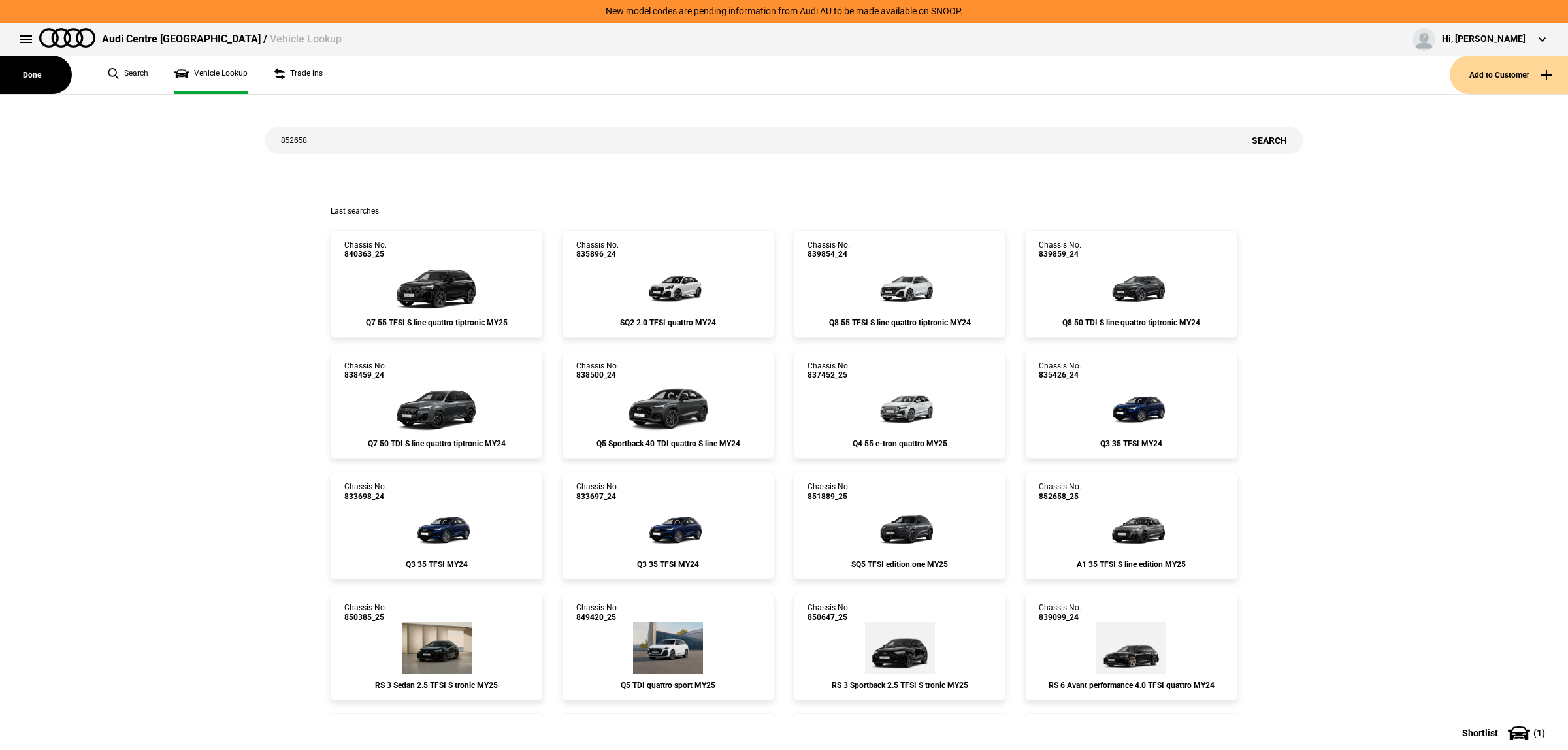
type input "852658"
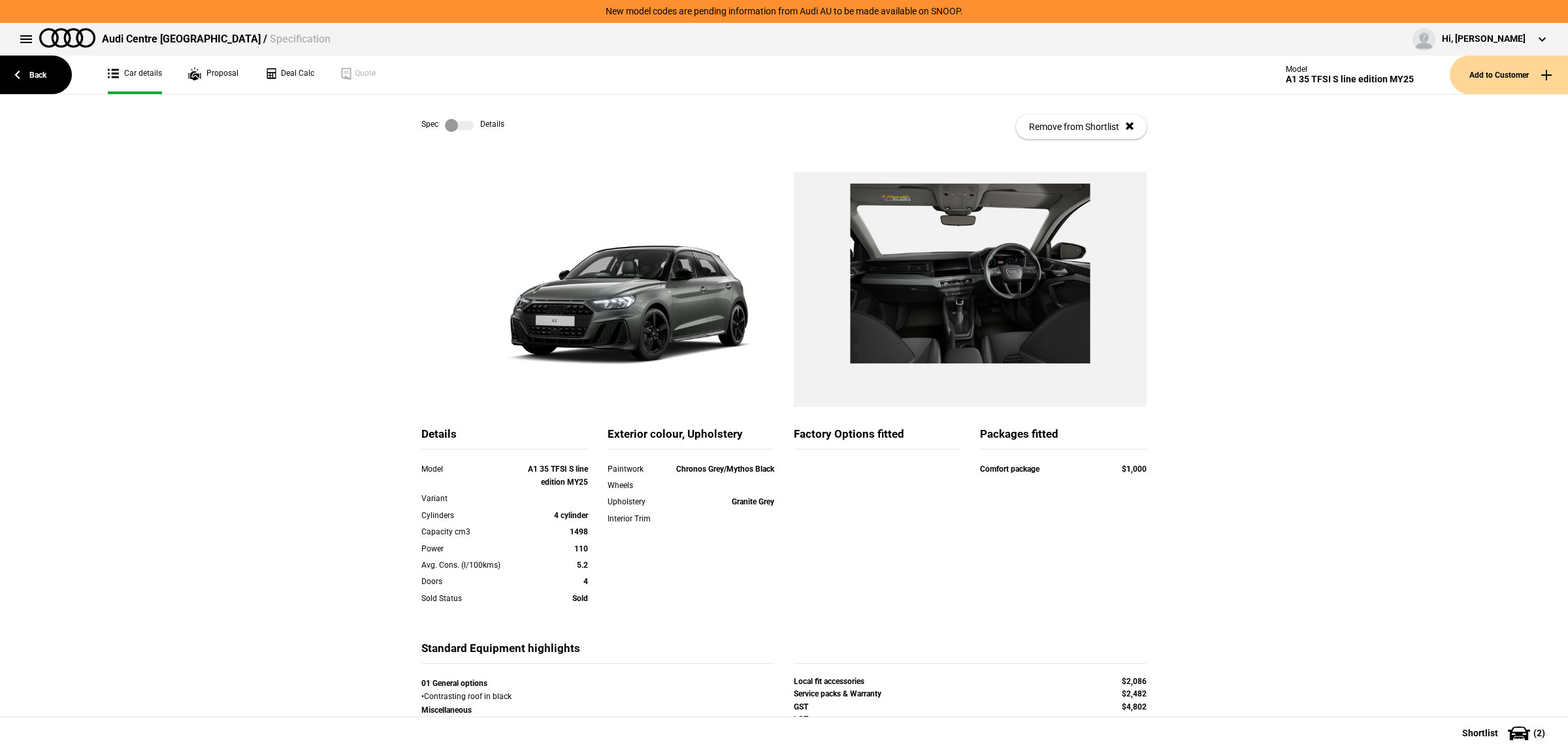
click at [457, 123] on label at bounding box center [460, 125] width 29 height 13
